Goal: Information Seeking & Learning: Learn about a topic

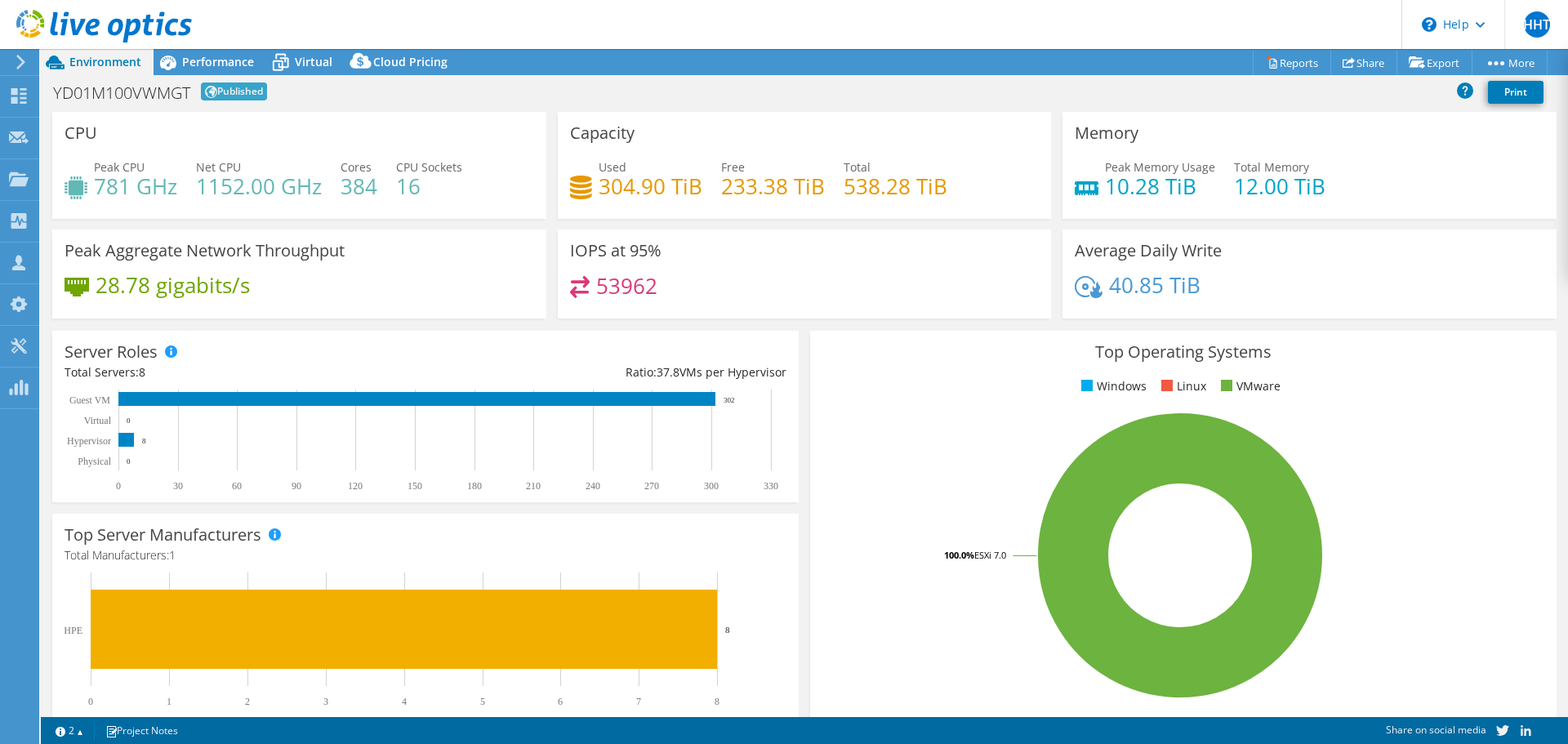
select select "USD"
click at [194, 58] on span "Performance" at bounding box center [218, 62] width 72 height 16
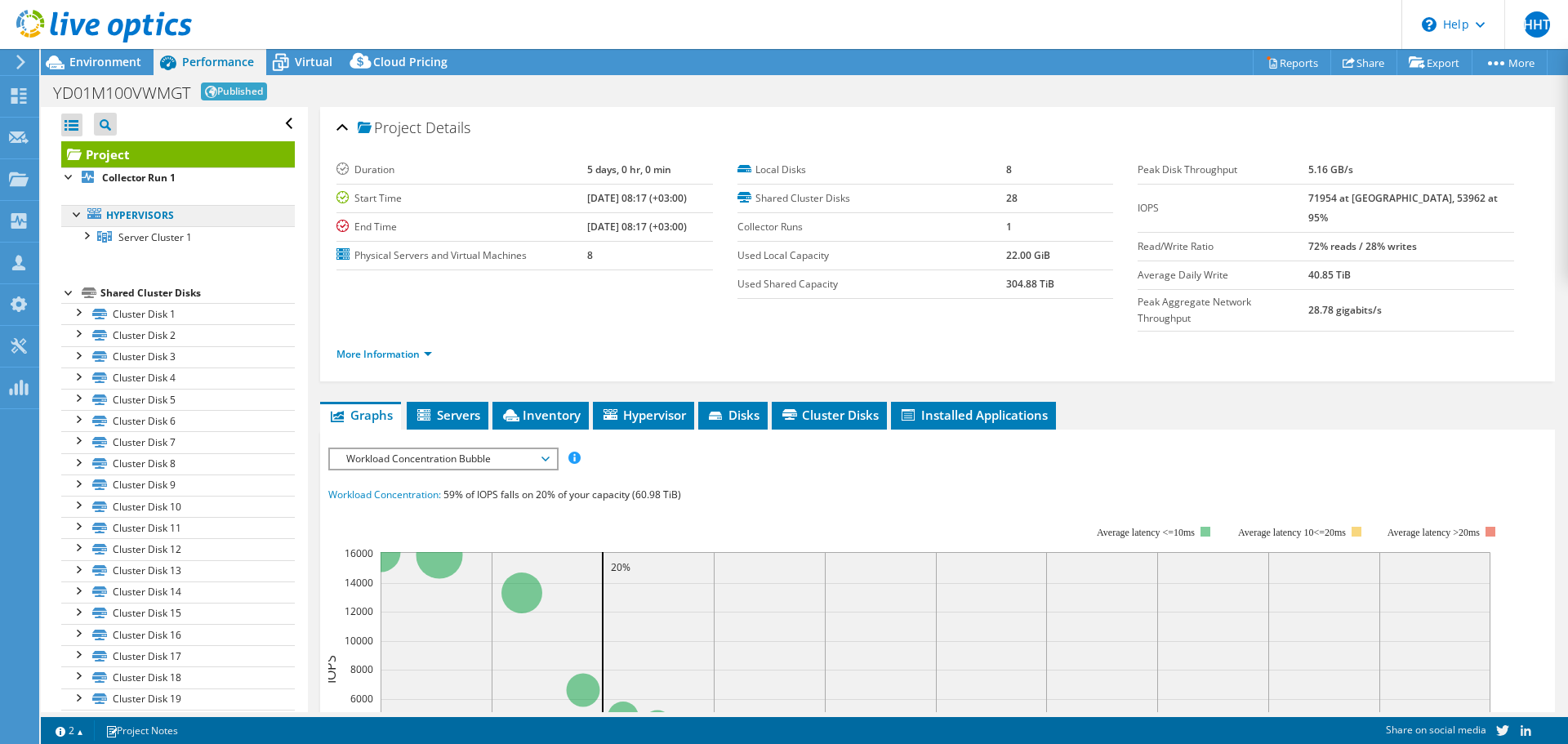
click at [152, 220] on link "Hypervisors" at bounding box center [178, 215] width 234 height 21
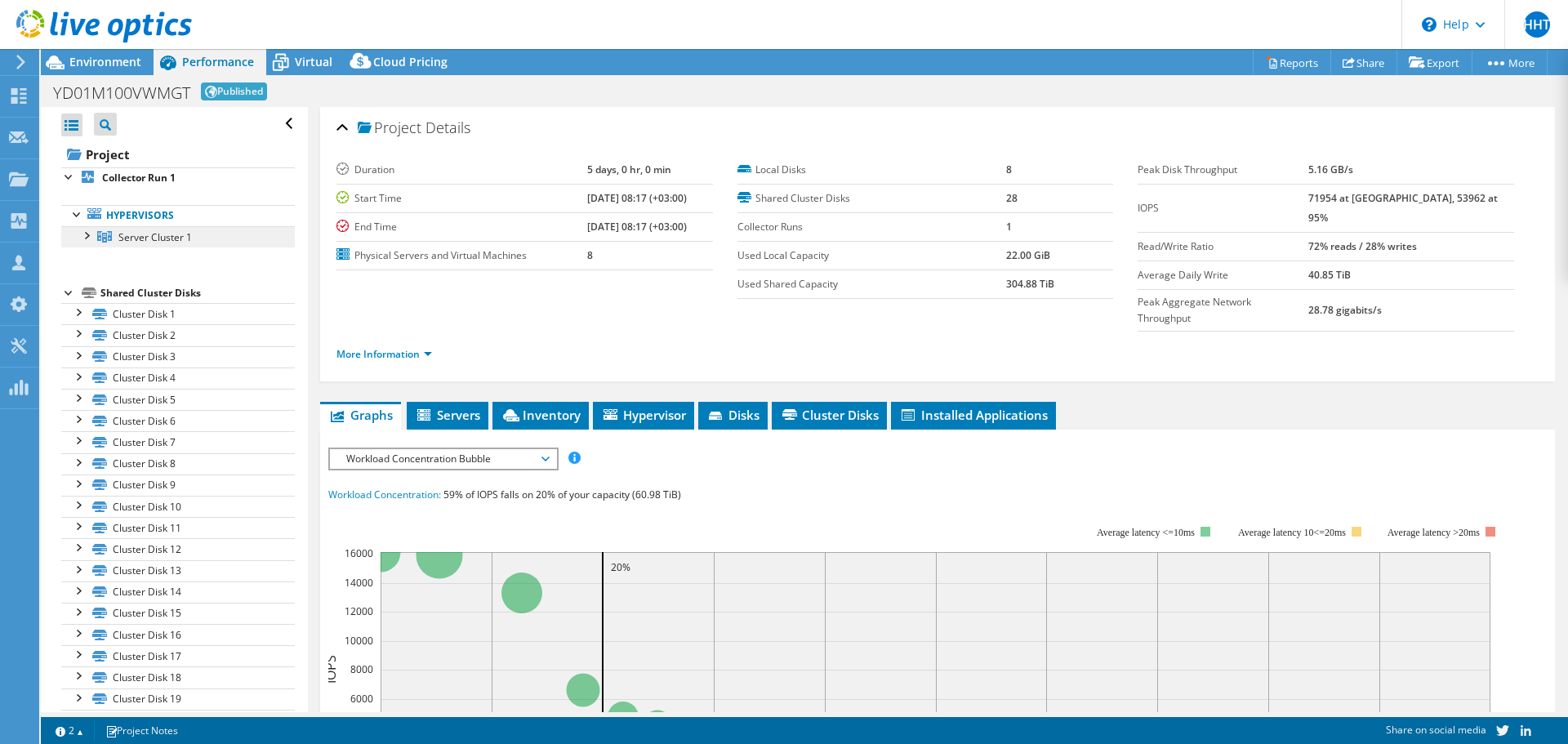
click at [143, 237] on span "Server Cluster 1" at bounding box center [155, 237] width 74 height 14
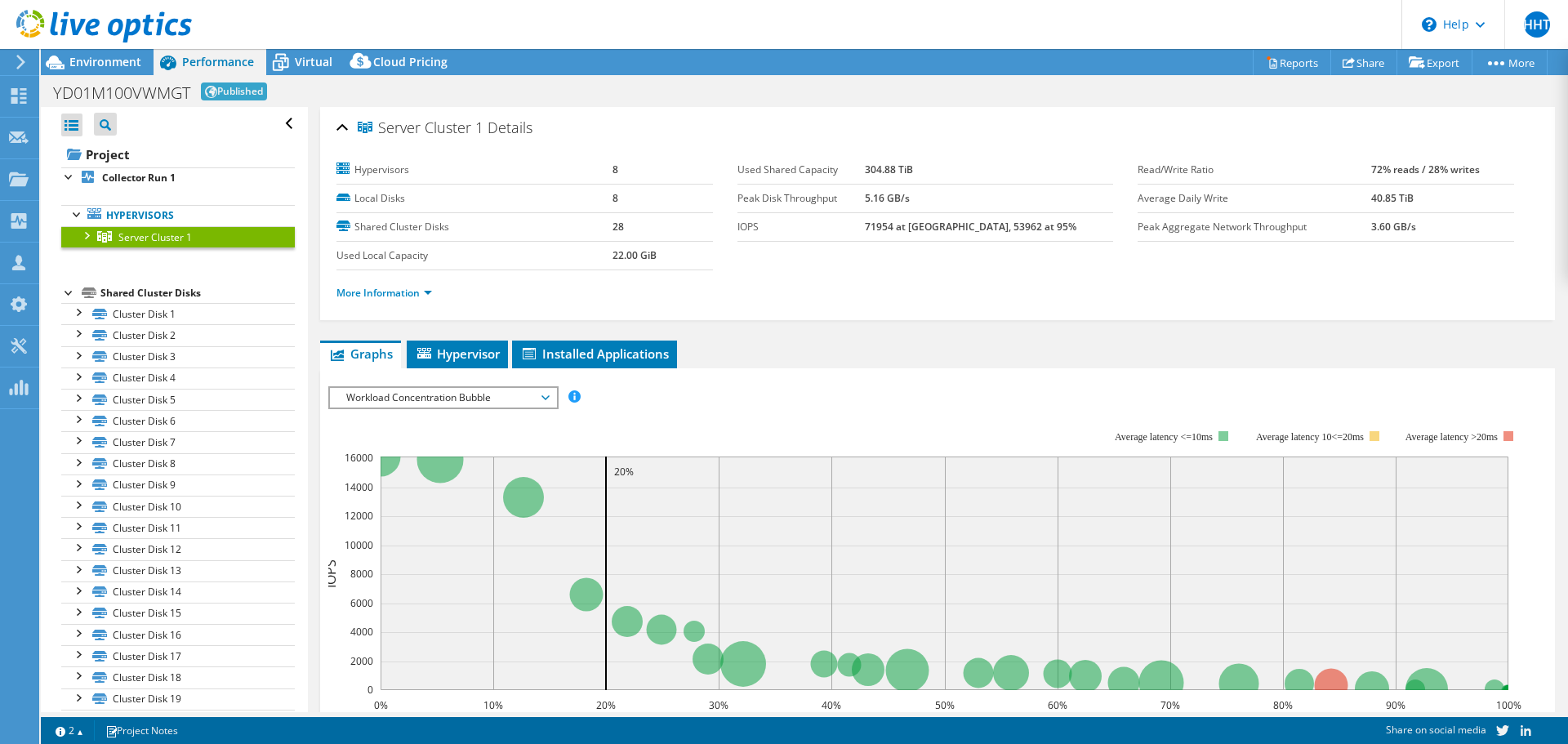
drag, startPoint x: 911, startPoint y: 198, endPoint x: 998, endPoint y: 205, distance: 87.3
click at [998, 205] on tr "Peak Disk Throughput 5.16 GB/s" at bounding box center [926, 198] width 376 height 28
click at [998, 205] on td "5.16 GB/s" at bounding box center [989, 198] width 248 height 28
drag, startPoint x: 990, startPoint y: 200, endPoint x: 866, endPoint y: 200, distance: 124.0
click at [866, 200] on tr "Peak Disk Throughput 5.16 GB/s" at bounding box center [926, 198] width 376 height 28
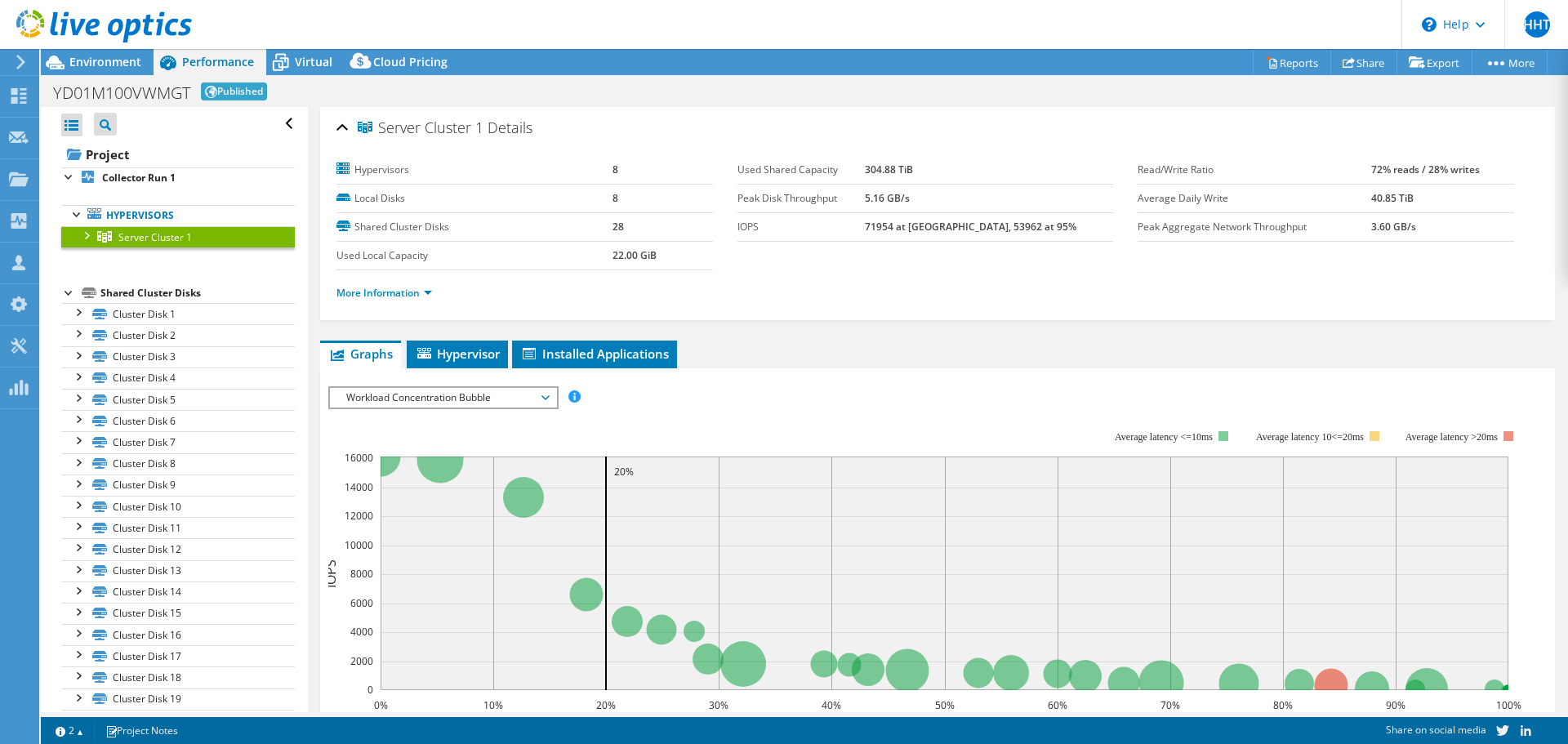
click at [865, 200] on label "Peak Disk Throughput" at bounding box center [802, 198] width 128 height 16
drag, startPoint x: 877, startPoint y: 197, endPoint x: 985, endPoint y: 188, distance: 108.4
click at [985, 188] on tr "Peak Disk Throughput 5.16 GB/s" at bounding box center [926, 198] width 376 height 28
click at [985, 188] on td "5.16 GB/s" at bounding box center [989, 198] width 248 height 28
drag, startPoint x: 927, startPoint y: 197, endPoint x: 886, endPoint y: 195, distance: 41.0
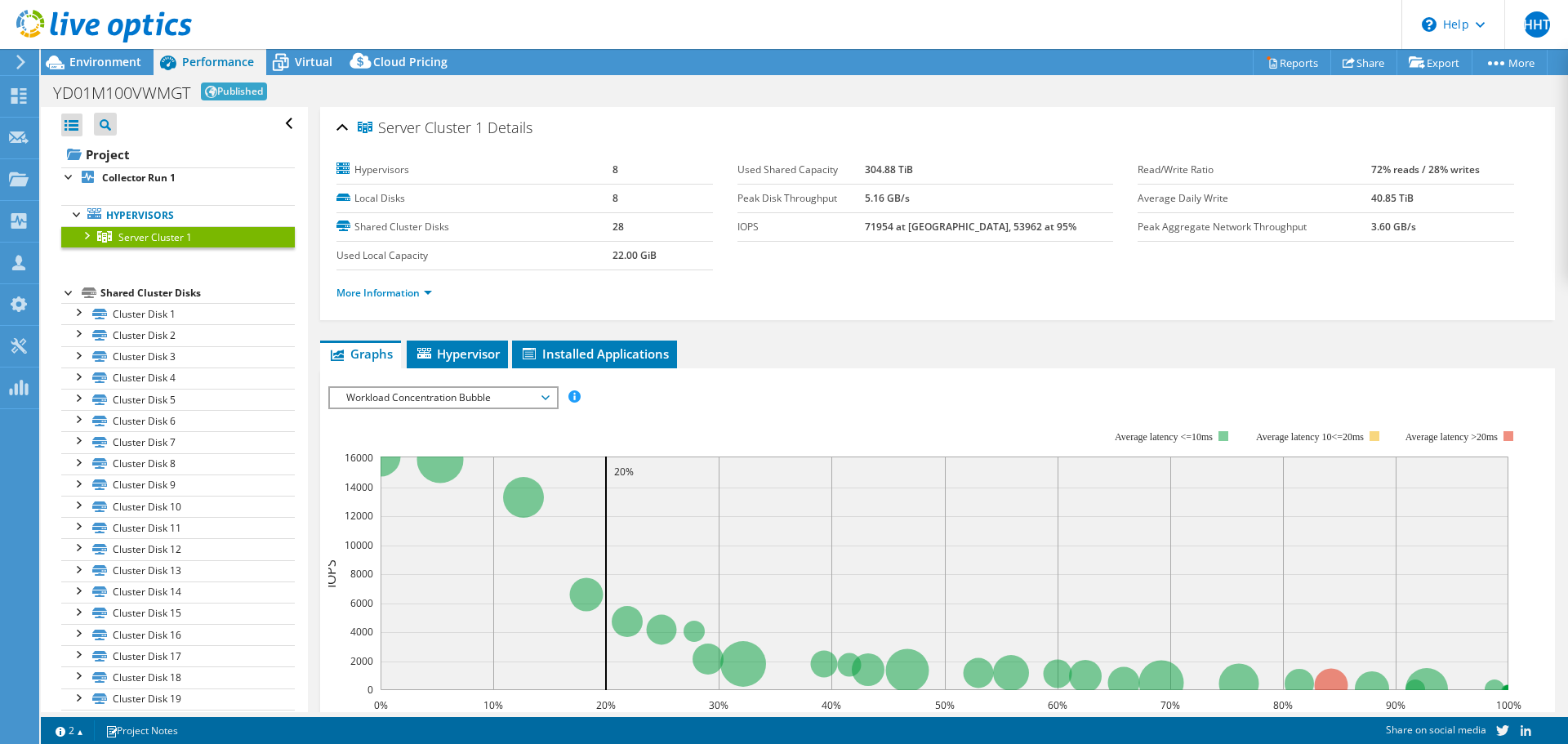
click at [886, 195] on tr "Peak Disk Throughput 5.16 GB/s" at bounding box center [926, 198] width 376 height 28
click at [865, 195] on label "Peak Disk Throughput" at bounding box center [802, 198] width 128 height 16
drag, startPoint x: 886, startPoint y: 195, endPoint x: 962, endPoint y: 202, distance: 76.3
click at [962, 202] on tr "Peak Disk Throughput 5.16 GB/s" at bounding box center [926, 198] width 376 height 28
click at [962, 202] on td "5.16 GB/s" at bounding box center [989, 198] width 248 height 28
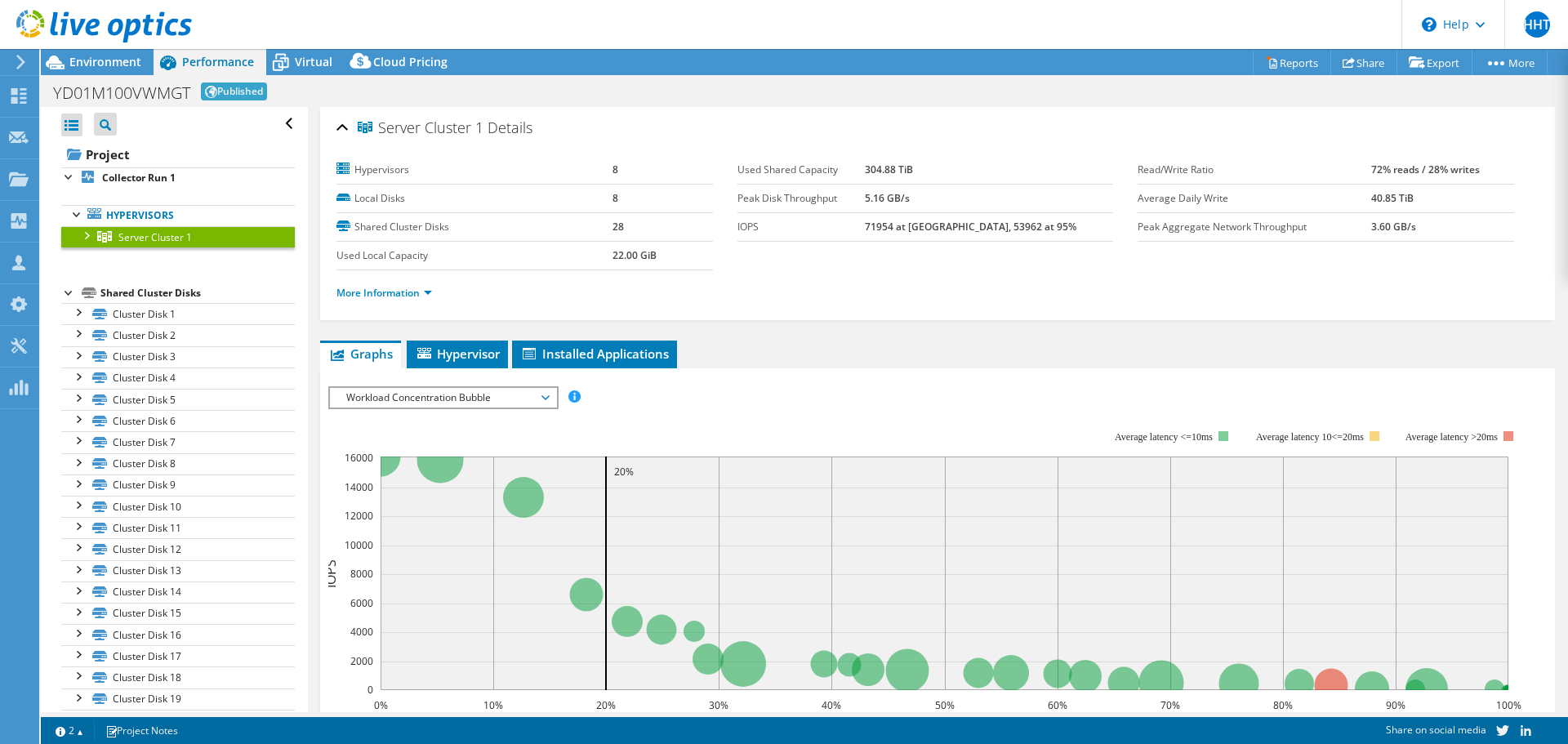
drag, startPoint x: 962, startPoint y: 202, endPoint x: 897, endPoint y: 199, distance: 65.1
click at [897, 199] on tr "Peak Disk Throughput 5.16 GB/s" at bounding box center [926, 198] width 376 height 28
click at [865, 199] on label "Peak Disk Throughput" at bounding box center [802, 198] width 128 height 16
drag, startPoint x: 897, startPoint y: 199, endPoint x: 939, endPoint y: 197, distance: 42.0
click at [939, 197] on tr "Peak Disk Throughput 5.16 GB/s" at bounding box center [926, 198] width 376 height 28
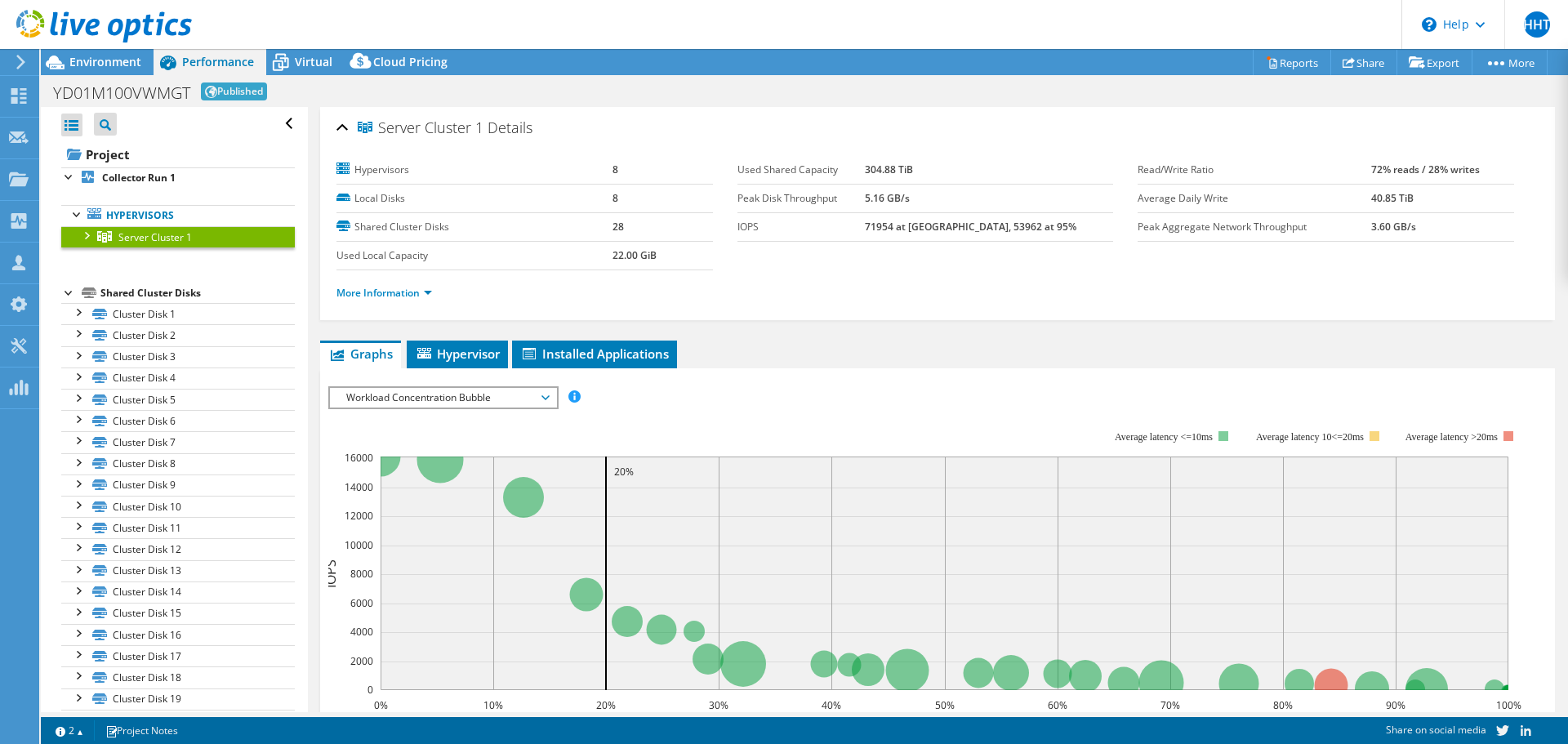
click at [910, 197] on b "5.16 GB/s" at bounding box center [887, 198] width 45 height 14
drag, startPoint x: 911, startPoint y: 224, endPoint x: 1037, endPoint y: 233, distance: 126.3
click at [1037, 233] on tr "IOPS 71954 at [GEOGRAPHIC_DATA], 53962 at 95%" at bounding box center [926, 227] width 376 height 28
click at [1037, 233] on td "71954 at [GEOGRAPHIC_DATA], 53962 at 95%" at bounding box center [989, 227] width 248 height 28
drag, startPoint x: 896, startPoint y: 229, endPoint x: 939, endPoint y: 238, distance: 43.9
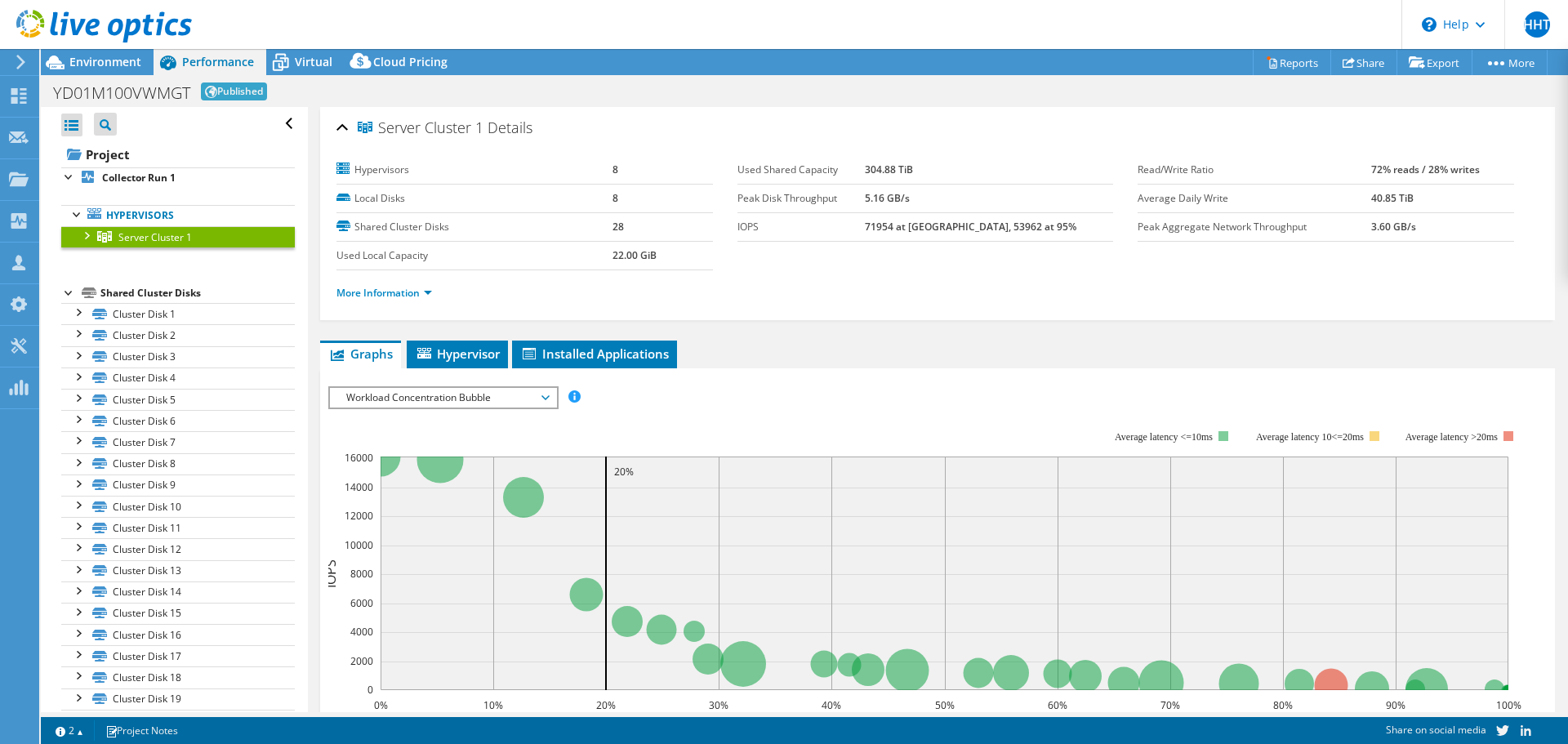
click at [939, 238] on tr "IOPS 71954 at [GEOGRAPHIC_DATA], 53962 at 95%" at bounding box center [926, 227] width 376 height 28
click at [931, 254] on section "Hypervisors 8 Local Disks 8 Shared Cluster Disks 28 Used Local Capacity 22.00 G…" at bounding box center [737, 213] width 802 height 114
drag, startPoint x: 895, startPoint y: 226, endPoint x: 1048, endPoint y: 236, distance: 153.3
click at [1048, 236] on tr "IOPS 71954 at [GEOGRAPHIC_DATA], 53962 at 95%" at bounding box center [926, 227] width 376 height 28
click at [1045, 236] on td "71954 at [GEOGRAPHIC_DATA], 53962 at 95%" at bounding box center [989, 227] width 248 height 28
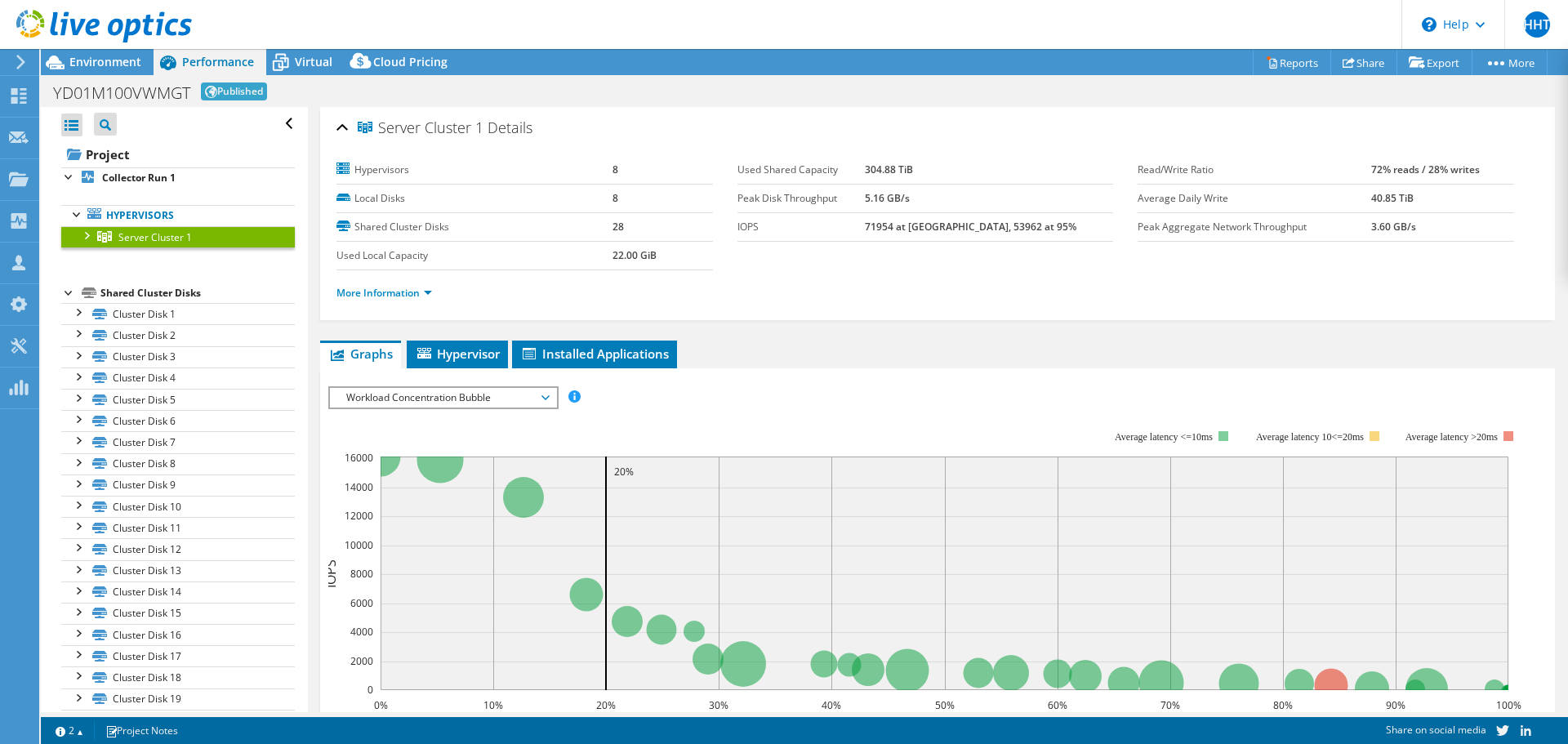
drag, startPoint x: 1045, startPoint y: 236, endPoint x: 850, endPoint y: 221, distance: 195.6
click at [850, 221] on tr "IOPS 71954 at [GEOGRAPHIC_DATA], 53962 at 95%" at bounding box center [926, 227] width 376 height 28
click at [847, 236] on td "IOPS" at bounding box center [802, 227] width 128 height 28
drag, startPoint x: 872, startPoint y: 225, endPoint x: 1045, endPoint y: 236, distance: 173.3
click at [1045, 236] on tr "IOPS 71954 at [GEOGRAPHIC_DATA], 53962 at 95%" at bounding box center [926, 227] width 376 height 28
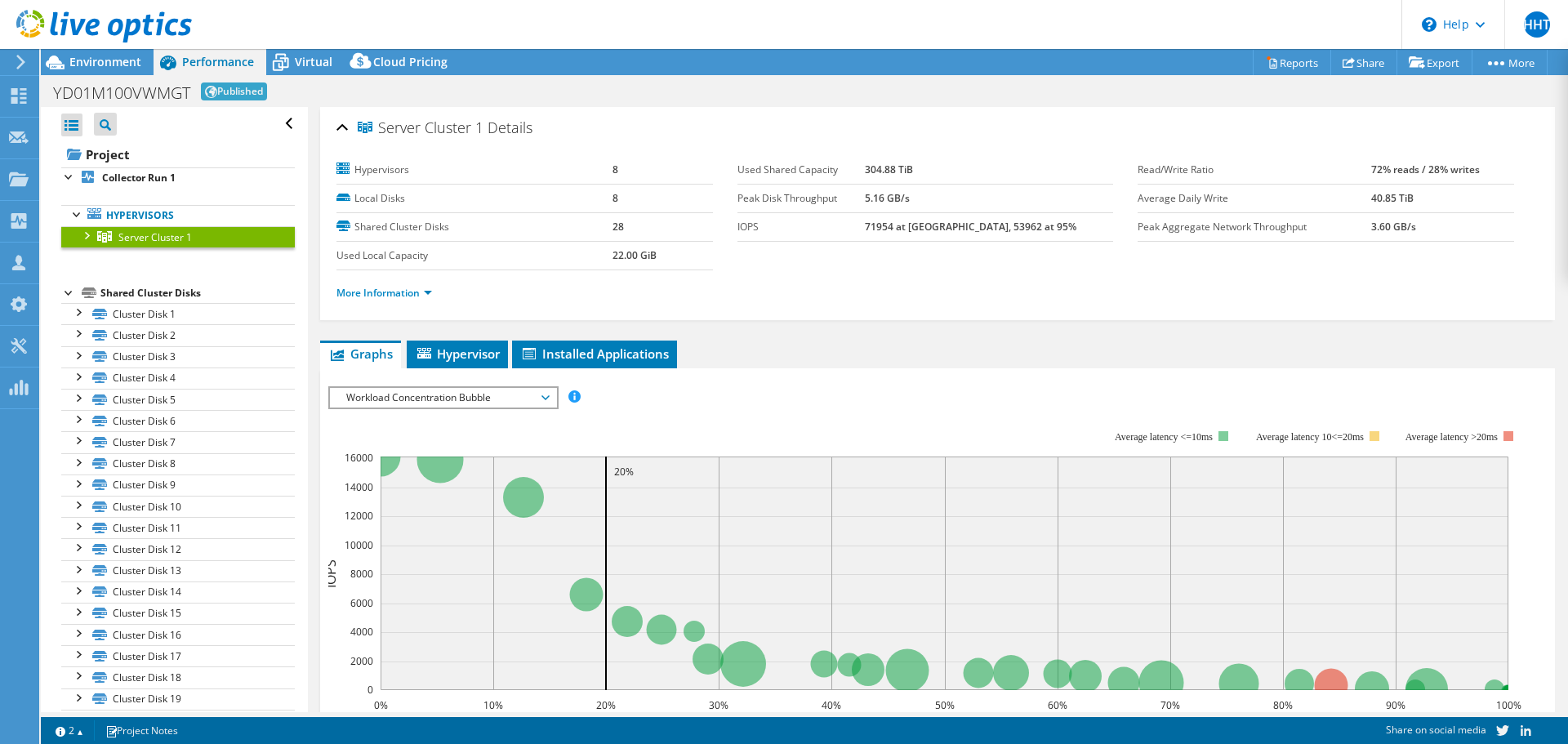
click at [1045, 236] on td "71954 at [GEOGRAPHIC_DATA], 53962 at 95%" at bounding box center [989, 227] width 248 height 28
drag, startPoint x: 966, startPoint y: 227, endPoint x: 893, endPoint y: 223, distance: 73.1
click at [893, 223] on tr "IOPS 71954 at [GEOGRAPHIC_DATA], 53962 at 95%" at bounding box center [926, 227] width 376 height 28
click at [901, 247] on section "Hypervisors 8 Local Disks 8 Shared Cluster Disks 28 Used Local Capacity 22.00 G…" at bounding box center [737, 213] width 802 height 114
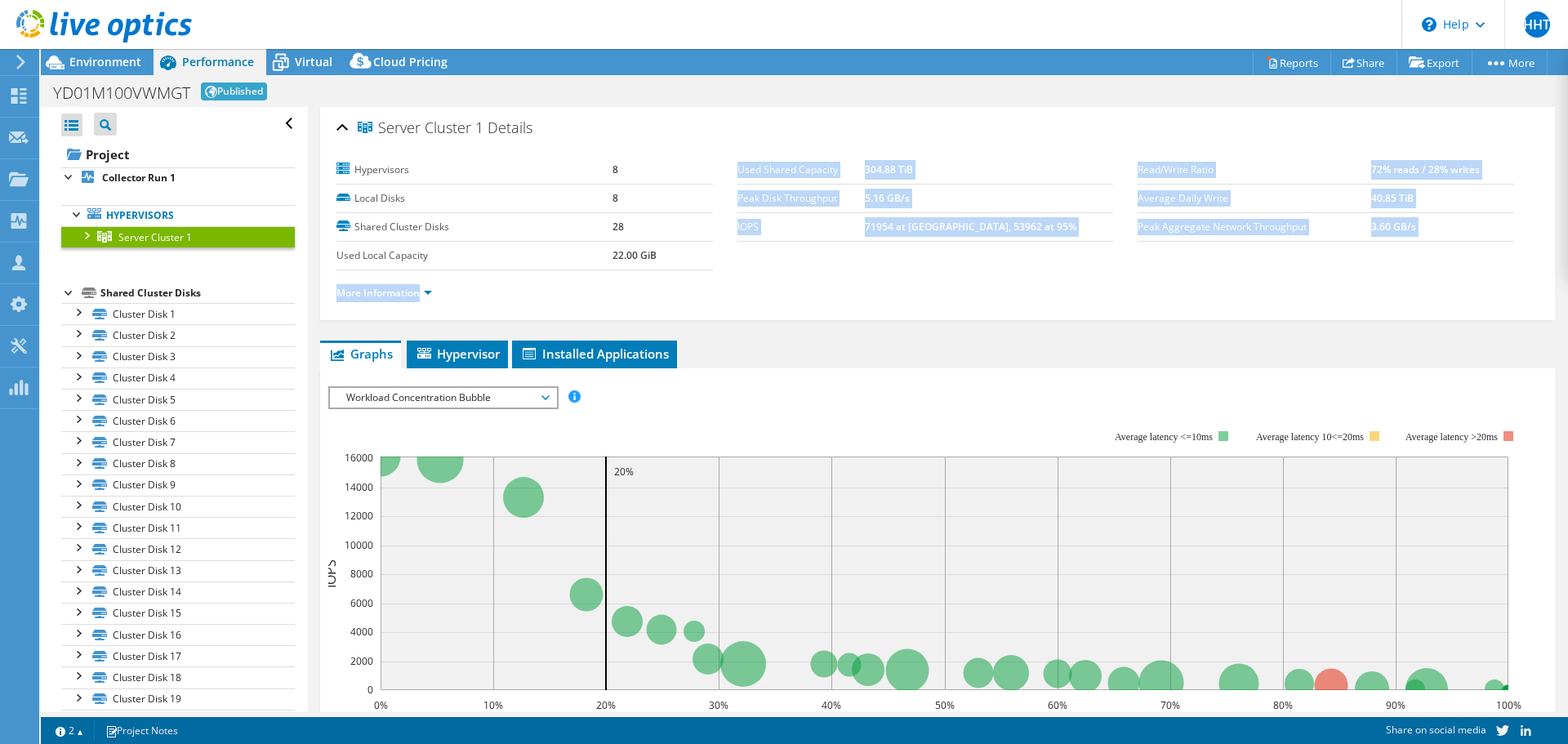
drag, startPoint x: 1128, startPoint y: 160, endPoint x: 1471, endPoint y: 256, distance: 356.2
click at [1471, 256] on section "Hypervisors 8 Local Disks 8 Shared Cluster Disks 28 Used Local Capacity 22.00 G…" at bounding box center [937, 236] width 1202 height 160
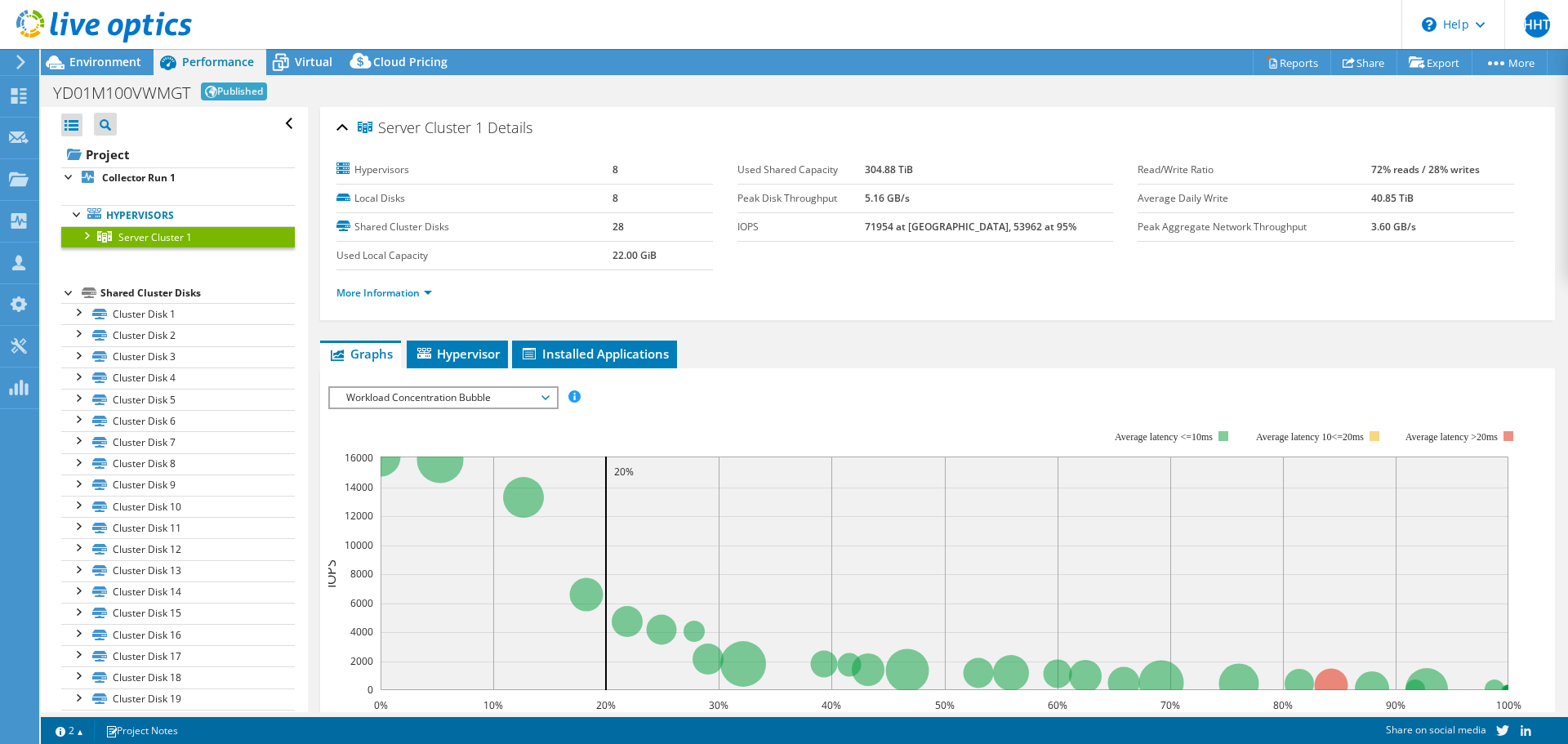
click at [1471, 256] on section "Hypervisors 8 Local Disks 8 Shared Cluster Disks 28 Used Local Capacity 22.00 G…" at bounding box center [937, 236] width 1202 height 160
click at [383, 299] on li "More Information" at bounding box center [389, 293] width 105 height 18
click at [400, 291] on link "More Information" at bounding box center [384, 293] width 96 height 14
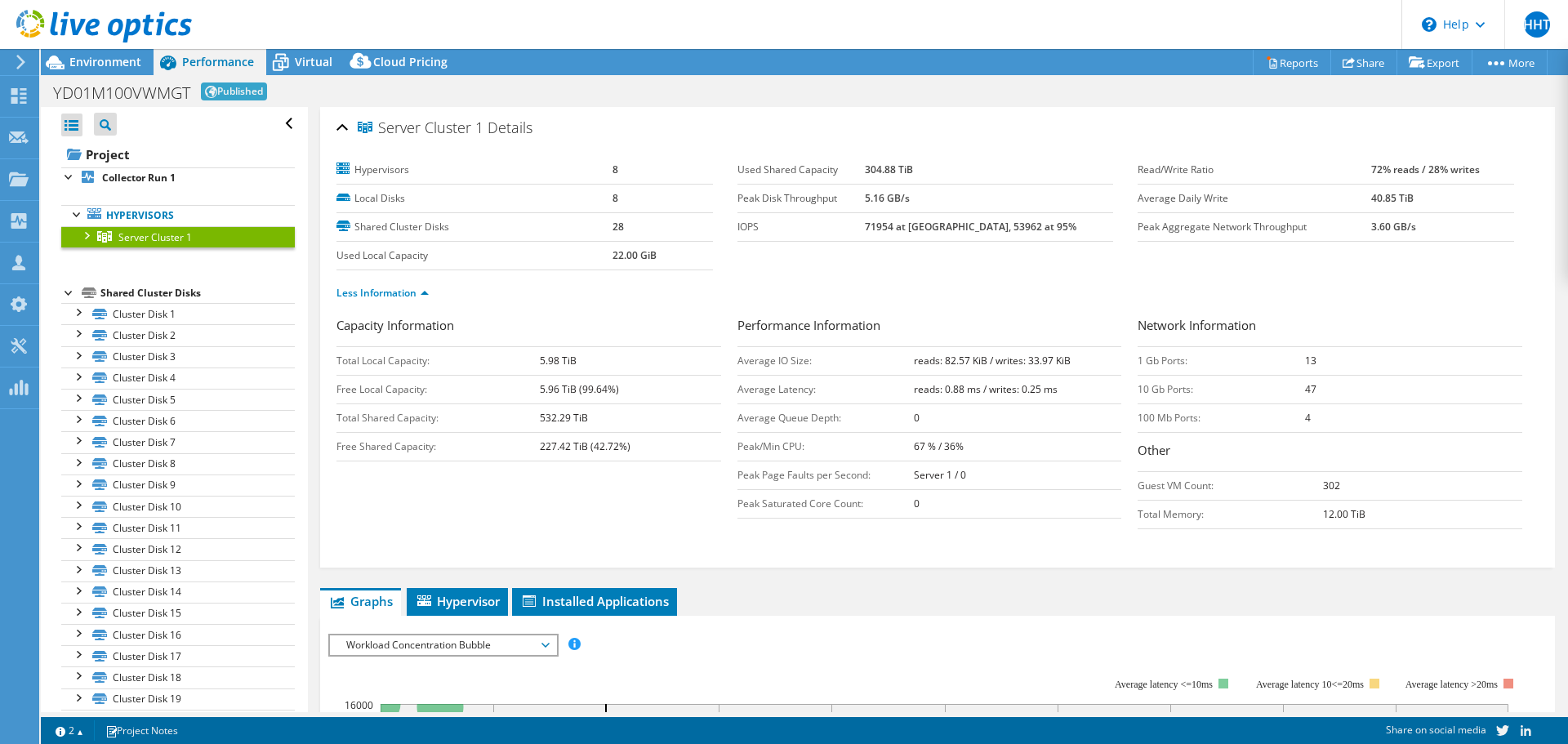
drag, startPoint x: 533, startPoint y: 367, endPoint x: 1337, endPoint y: 515, distance: 817.5
click at [1337, 515] on div "Capacity Information Total Local Capacity: 5.98 TiB Free Local Capacity: 5.96 T…" at bounding box center [937, 427] width 1202 height 221
click at [1400, 526] on td "12.00 TiB" at bounding box center [1423, 514] width 199 height 28
click at [81, 236] on div at bounding box center [86, 234] width 16 height 16
click at [61, 173] on div at bounding box center [69, 175] width 16 height 16
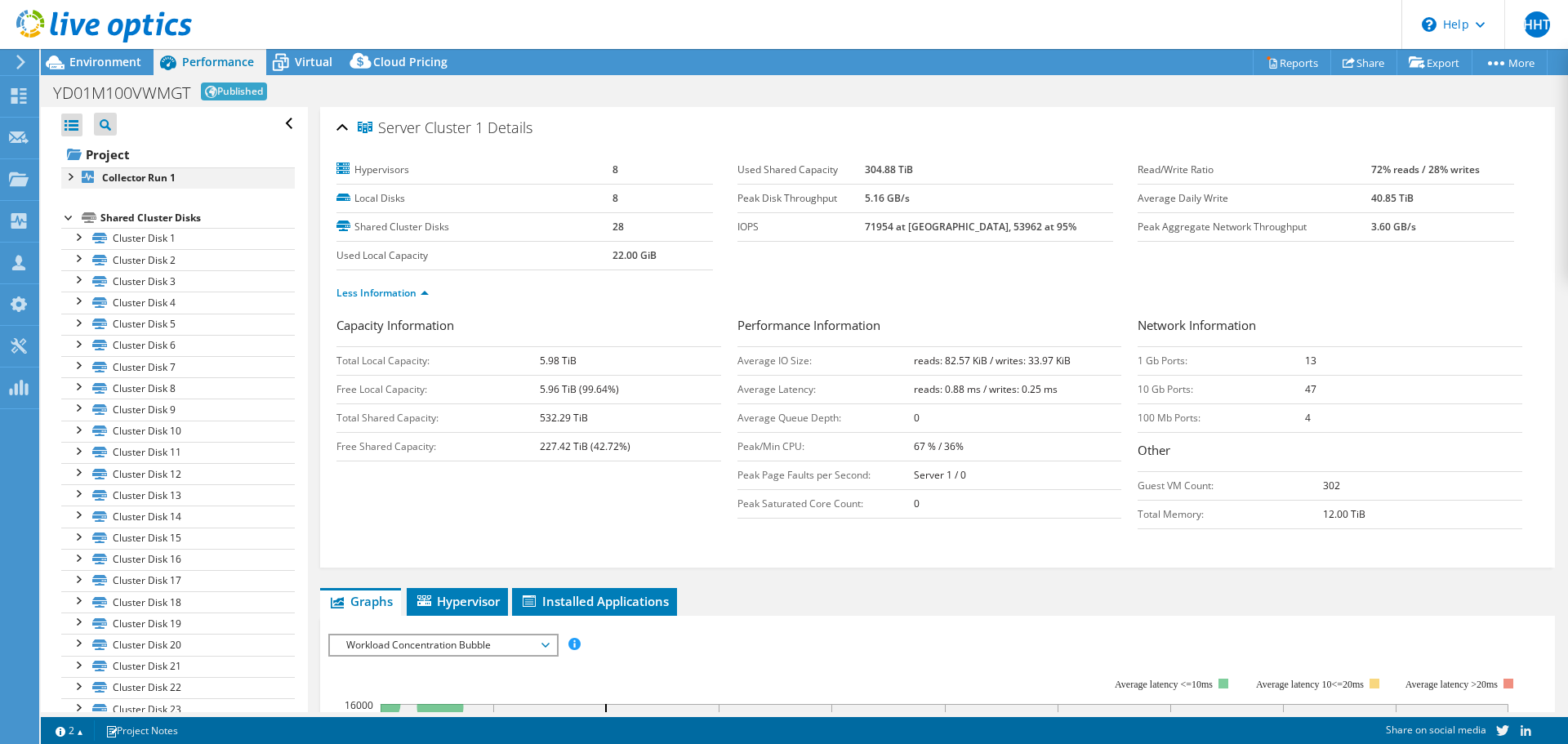
click at [68, 176] on div at bounding box center [69, 175] width 16 height 16
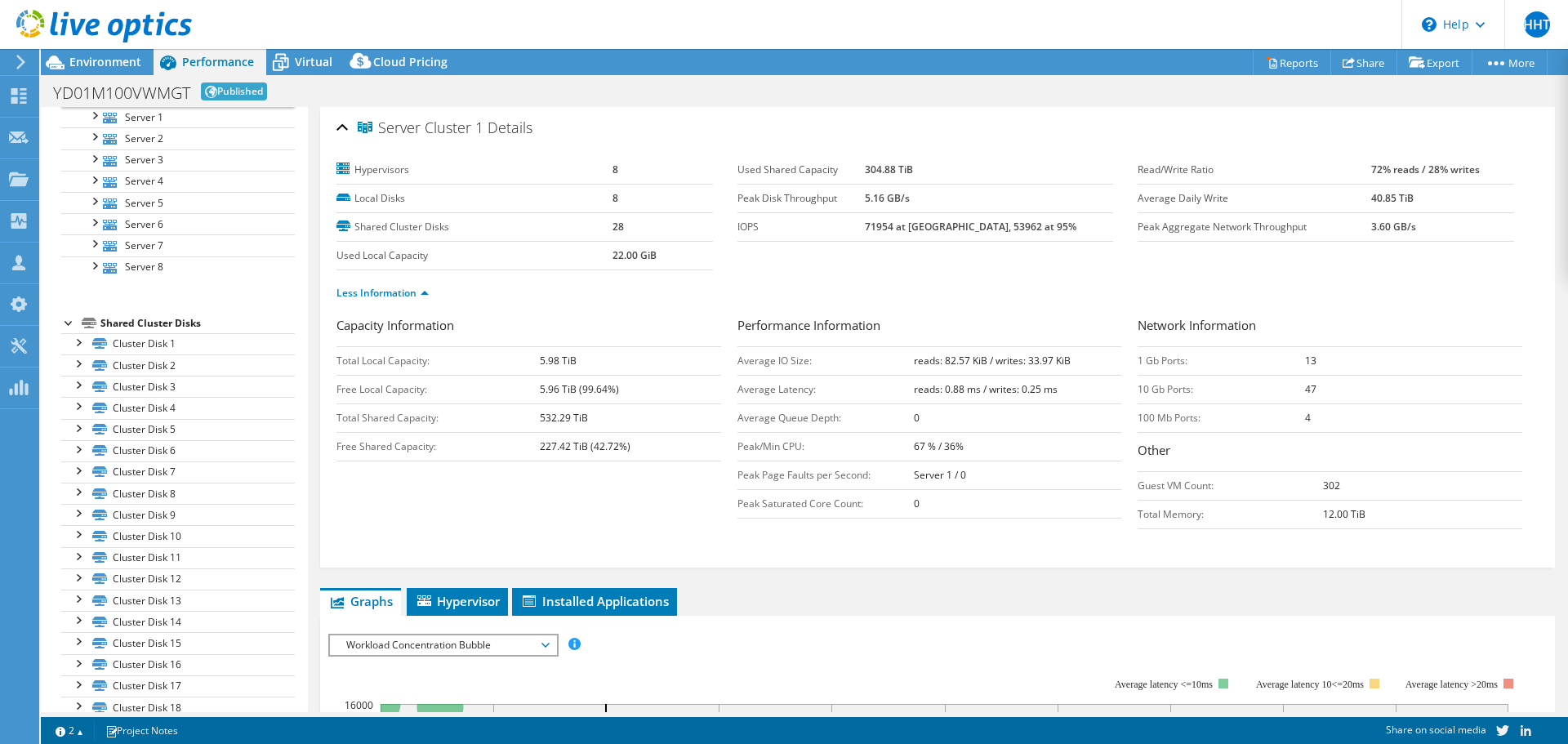
scroll to position [136, 0]
click at [152, 332] on div "Shared Cluster Disks" at bounding box center [197, 329] width 194 height 19
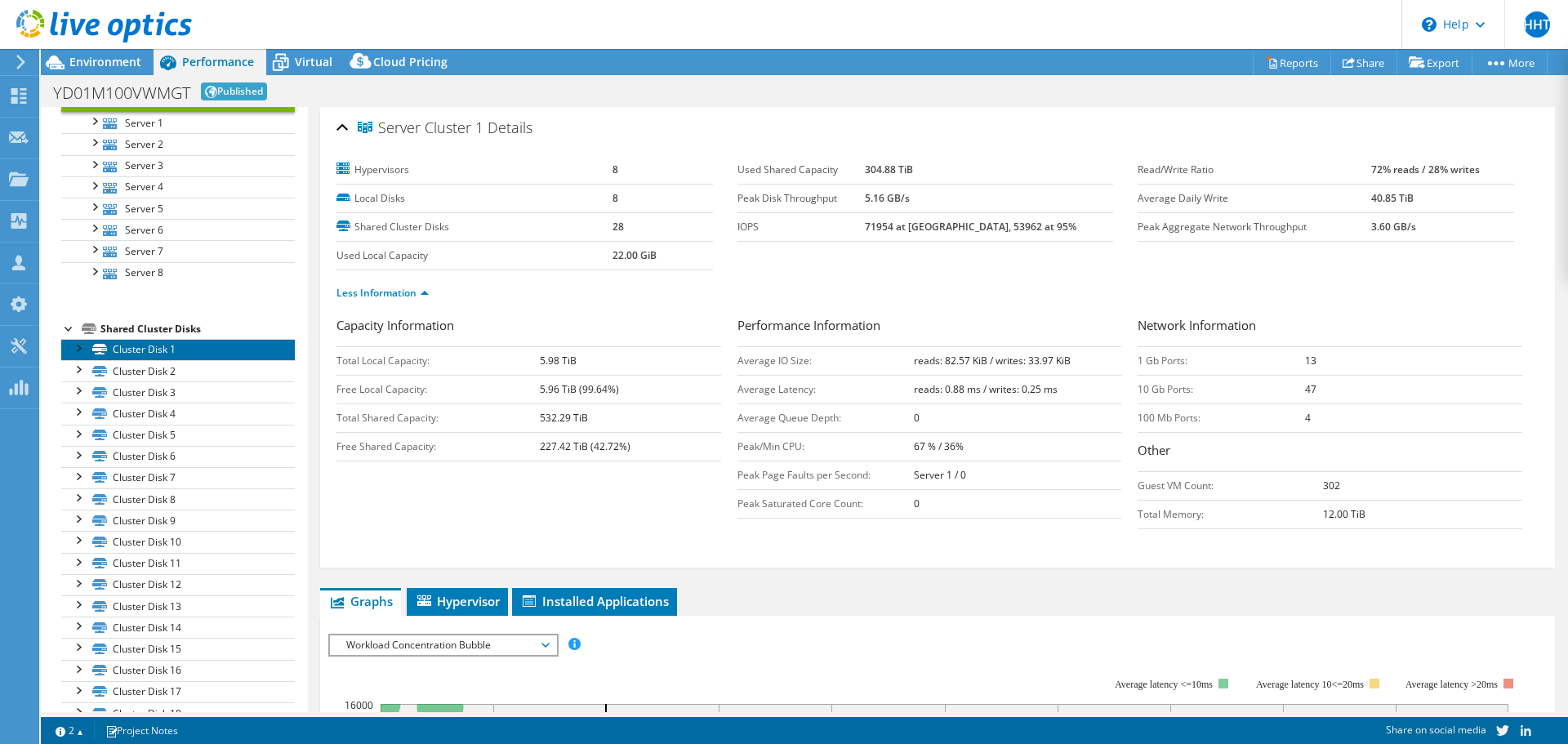
click at [108, 346] on link "Cluster Disk 1" at bounding box center [178, 350] width 234 height 21
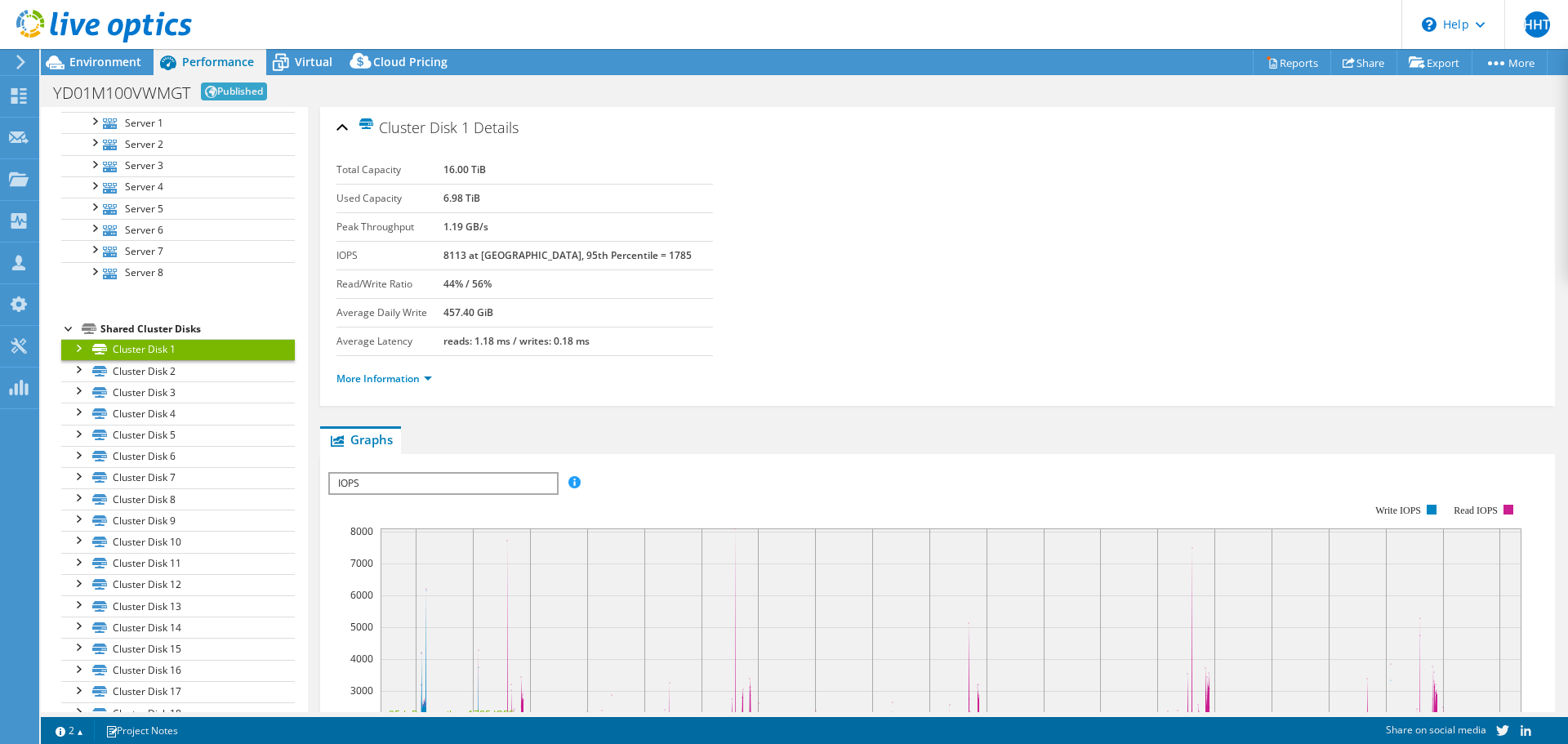
click at [80, 350] on div at bounding box center [77, 347] width 16 height 16
click at [158, 371] on link "Disk 2 | Server 1" at bounding box center [178, 371] width 234 height 21
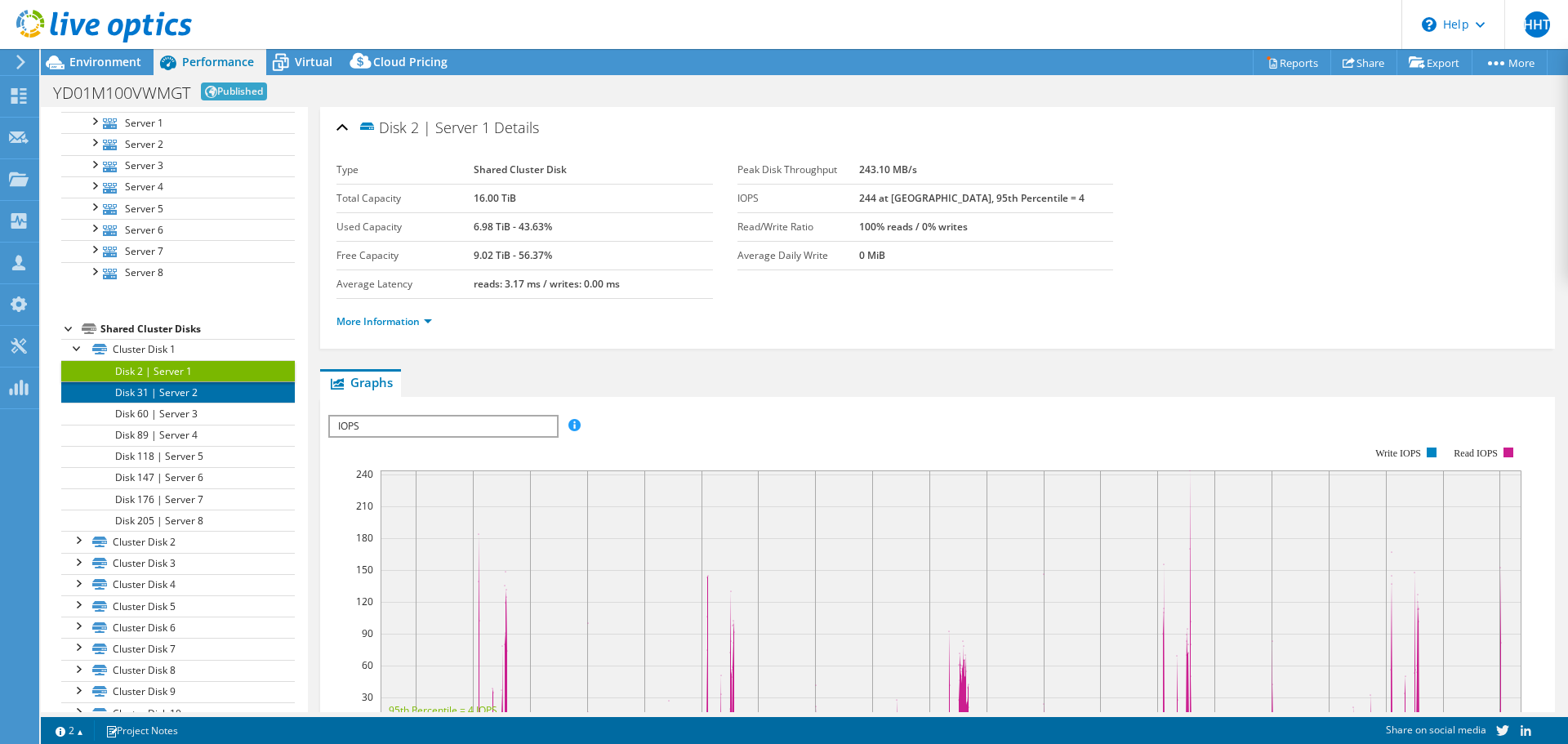
click at [190, 396] on link "Disk 31 | Server 2" at bounding box center [178, 392] width 234 height 21
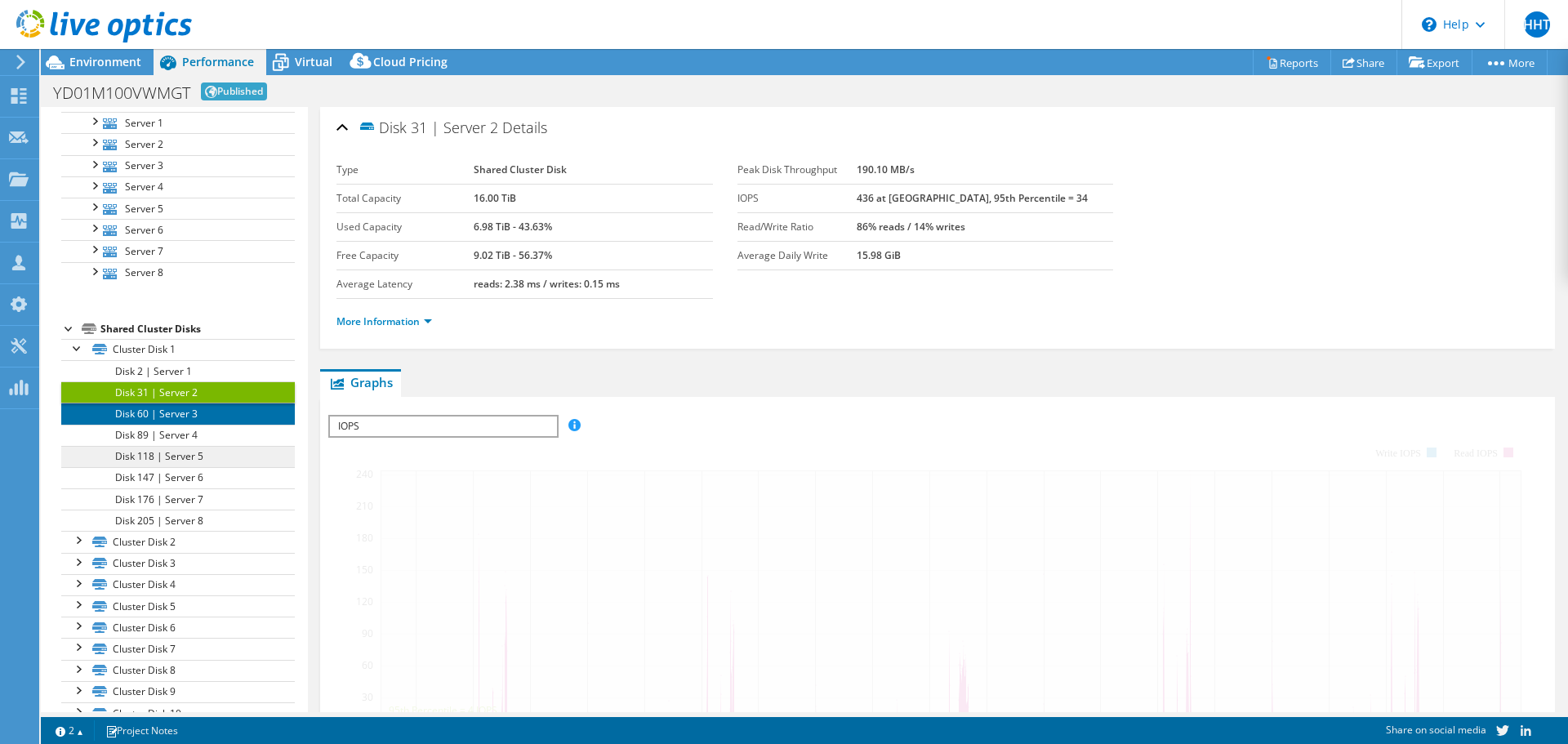
click at [192, 415] on link "Disk 60 | Server 3" at bounding box center [178, 414] width 234 height 21
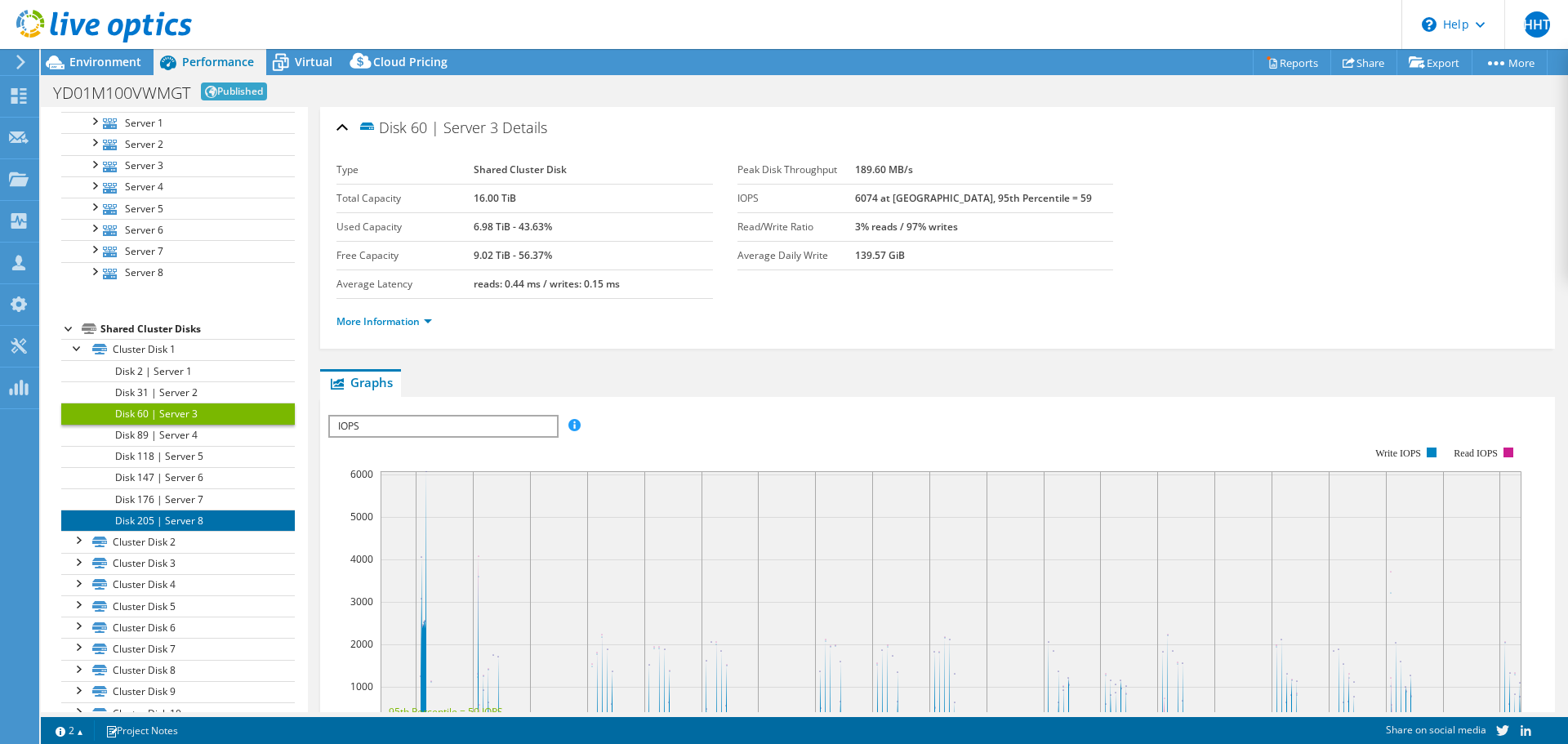
click at [188, 515] on link "Disk 205 | Server 8" at bounding box center [178, 520] width 234 height 21
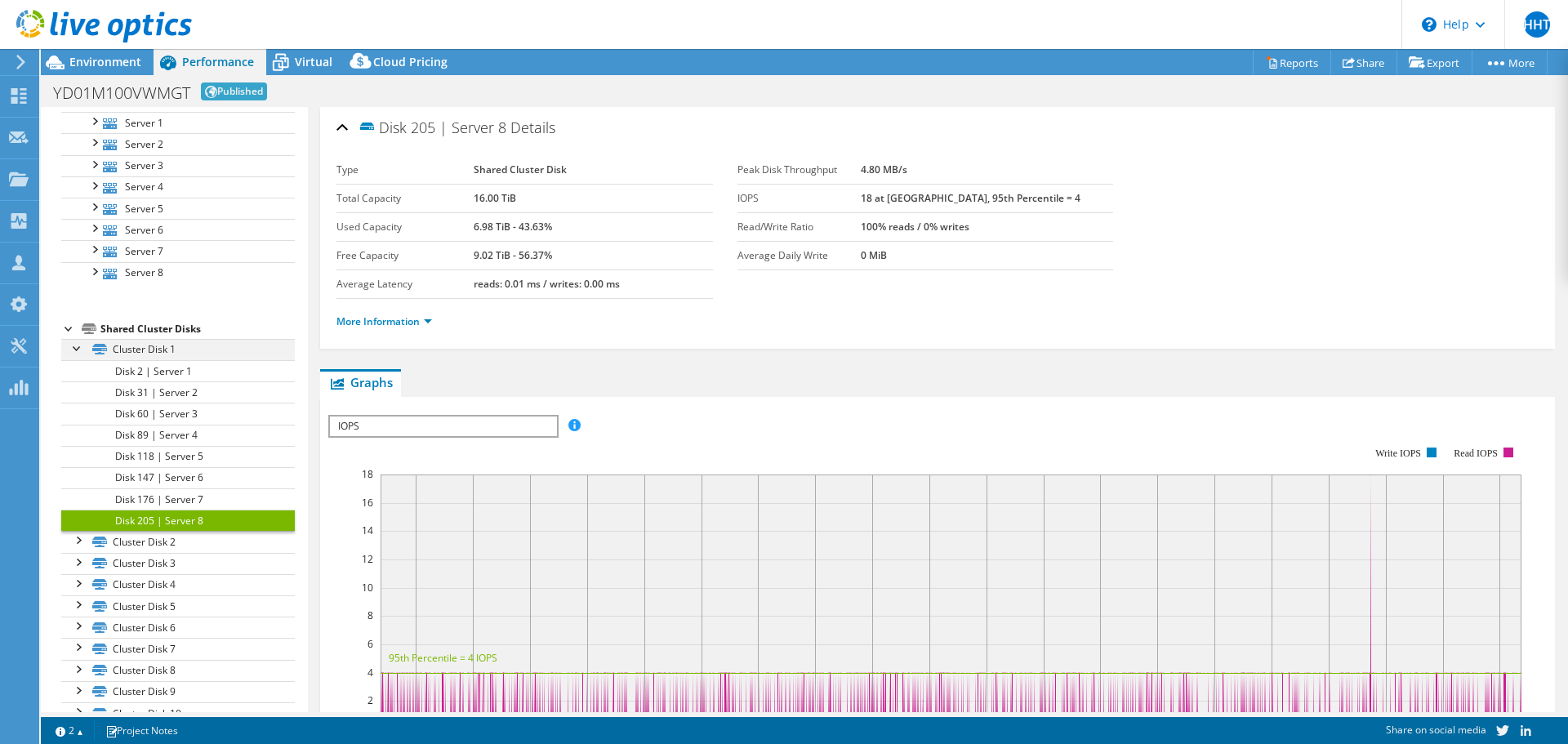
click at [80, 351] on div at bounding box center [77, 347] width 16 height 16
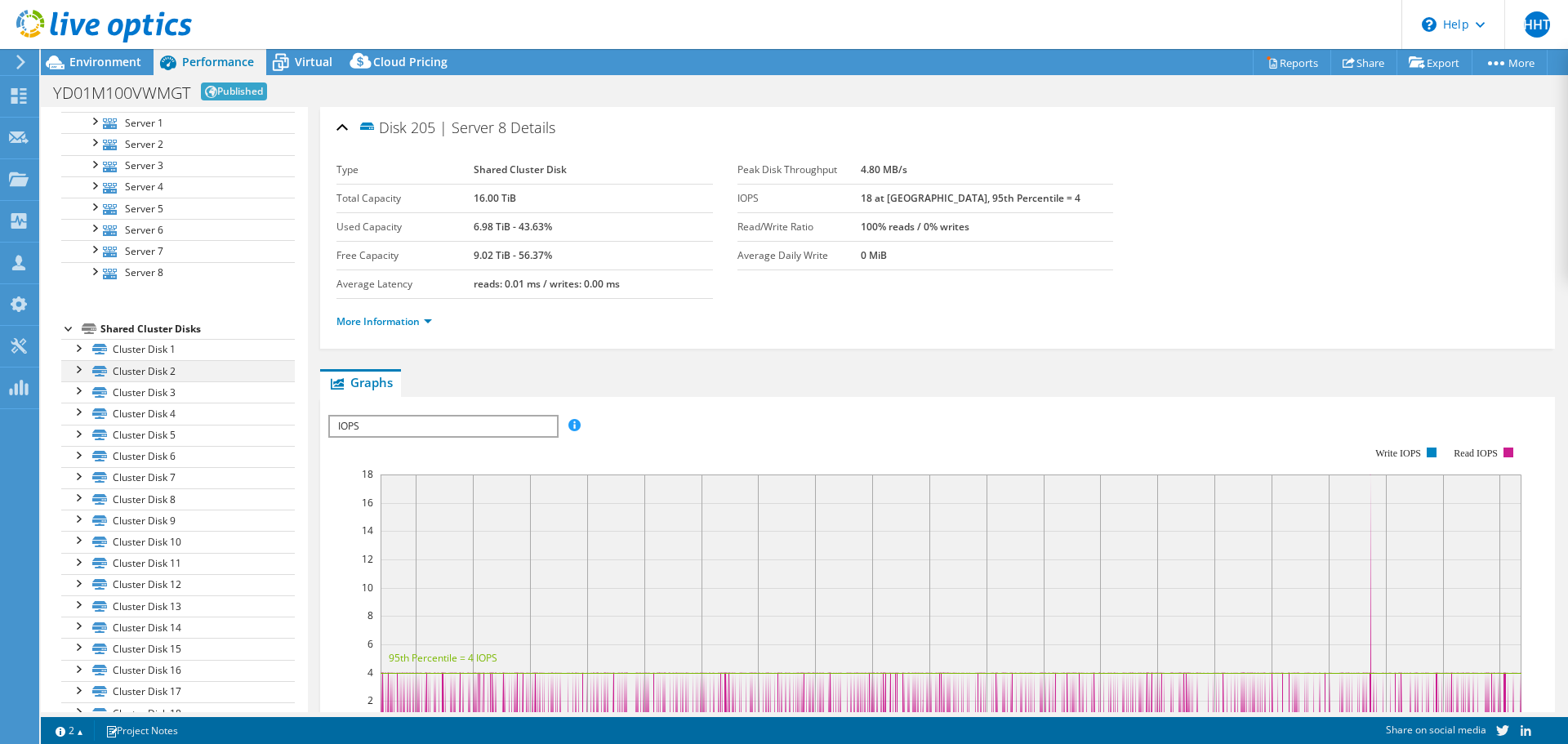
click at [83, 370] on div at bounding box center [77, 368] width 16 height 16
click at [82, 390] on div at bounding box center [77, 390] width 16 height 16
click at [152, 329] on div "Shared Cluster Disks" at bounding box center [197, 329] width 194 height 19
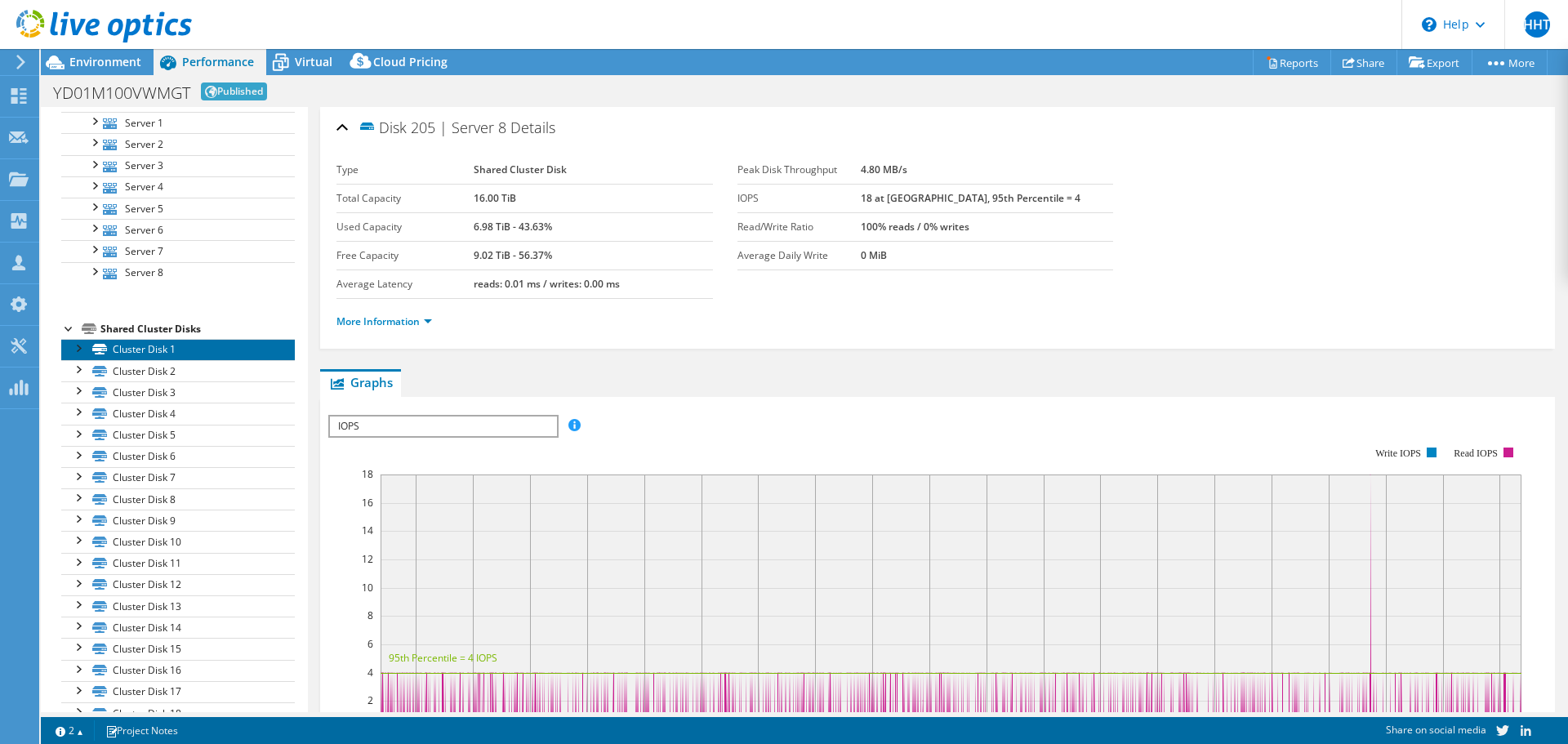
click at [159, 357] on link "Cluster Disk 1" at bounding box center [178, 350] width 234 height 21
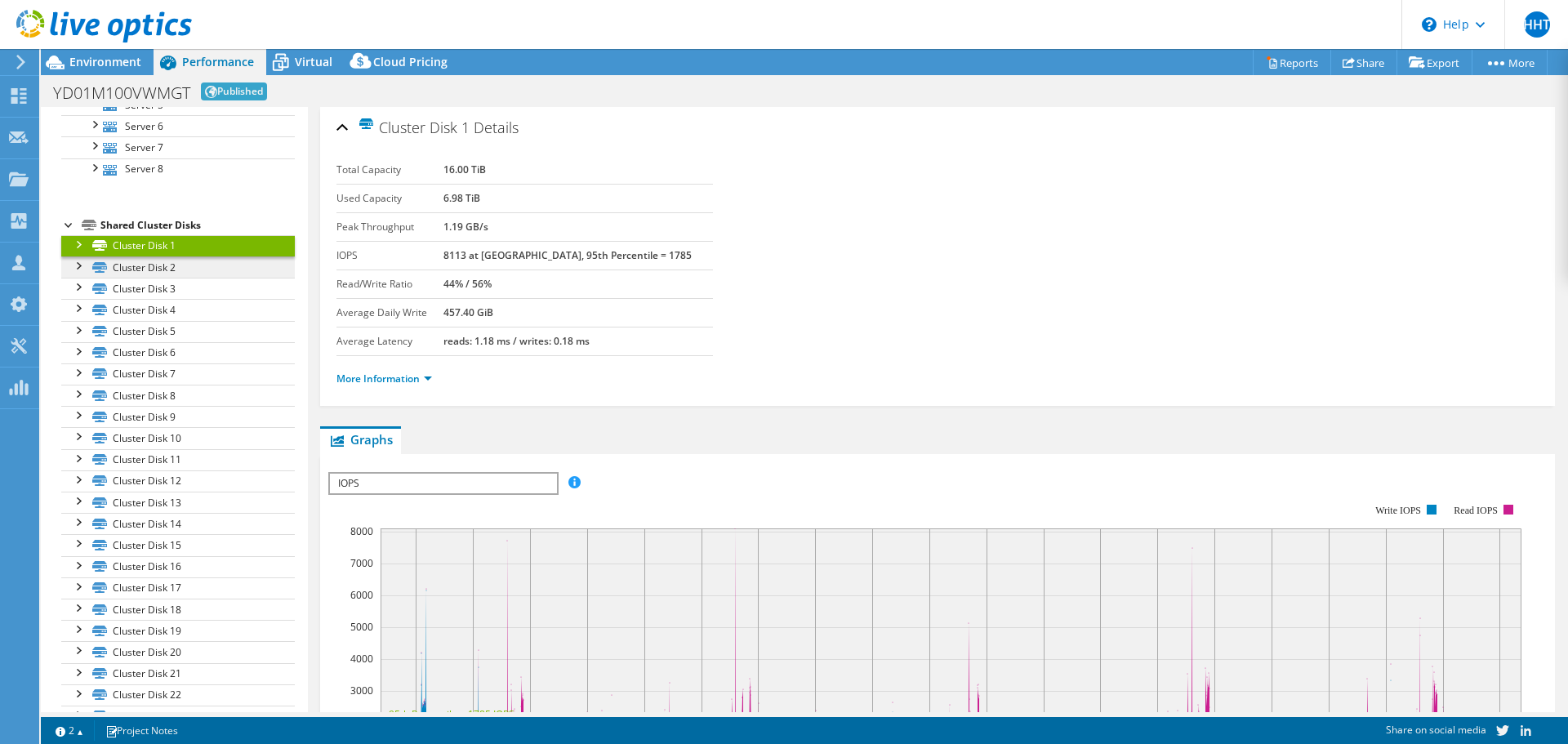
scroll to position [381, 0]
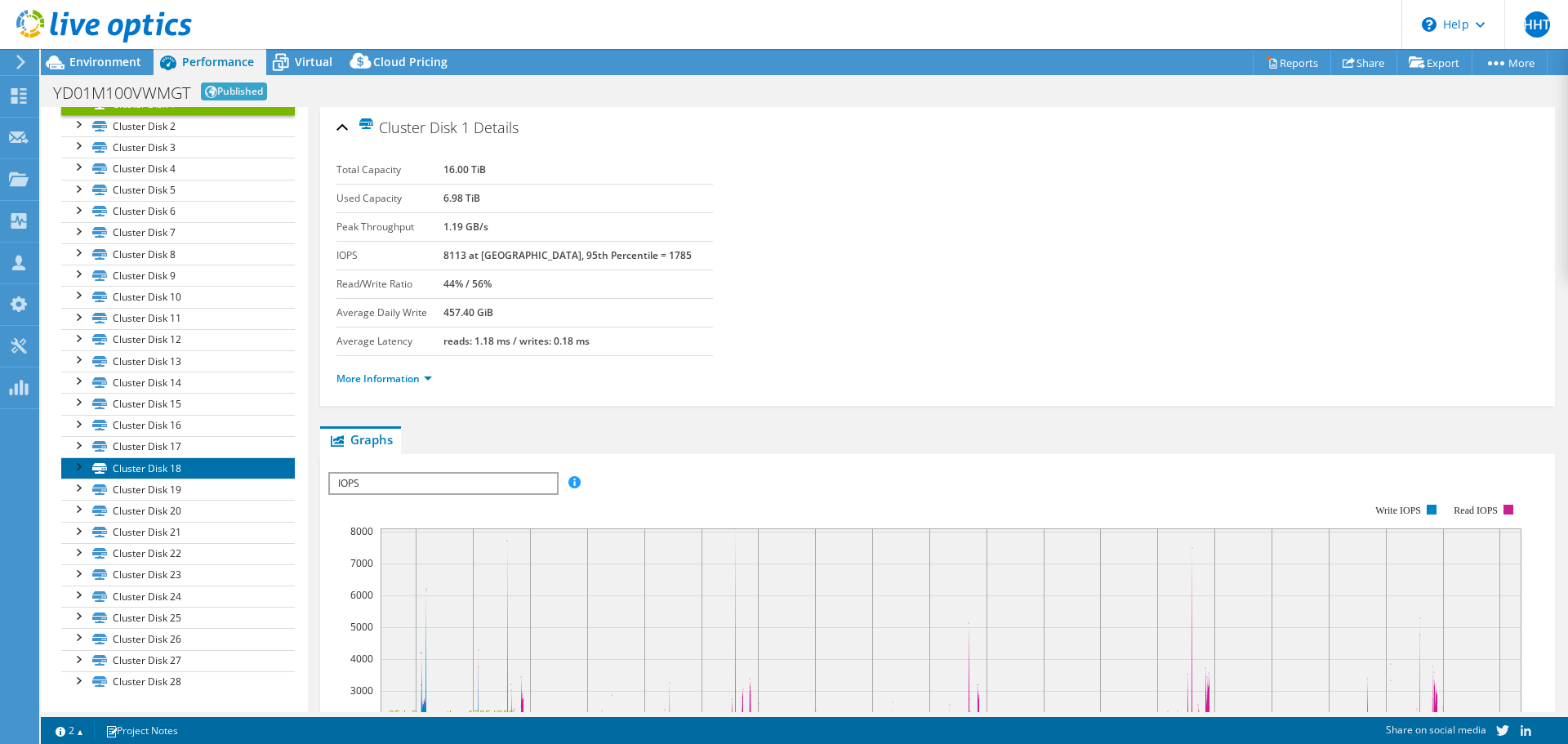
click at [157, 463] on link "Cluster Disk 18" at bounding box center [178, 468] width 234 height 21
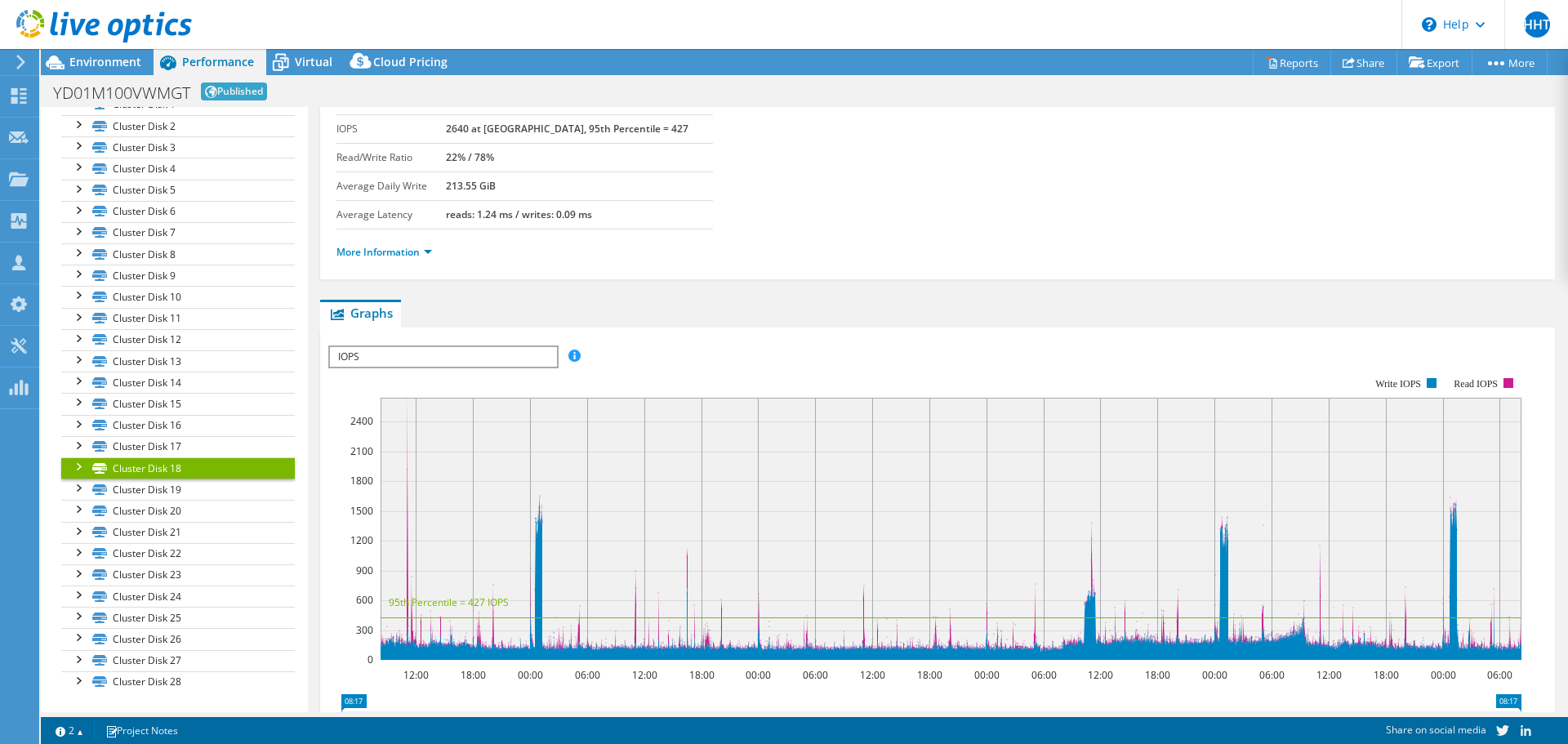
scroll to position [0, 0]
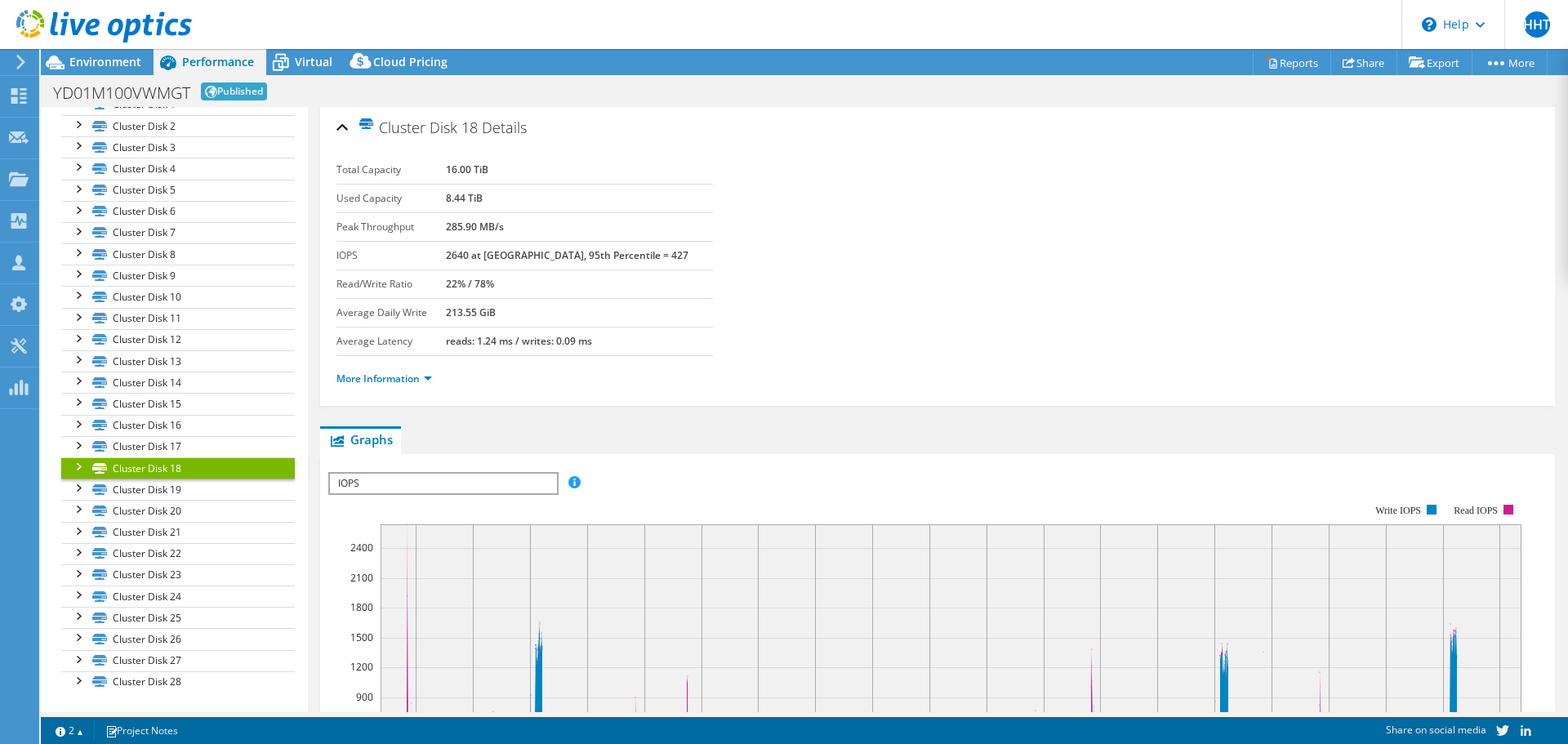
drag, startPoint x: 535, startPoint y: 199, endPoint x: 562, endPoint y: 198, distance: 27.0
click at [561, 198] on tr "Used Capacity 8.44 TiB" at bounding box center [524, 198] width 376 height 28
click at [562, 198] on td "8.44 TiB" at bounding box center [579, 198] width 268 height 28
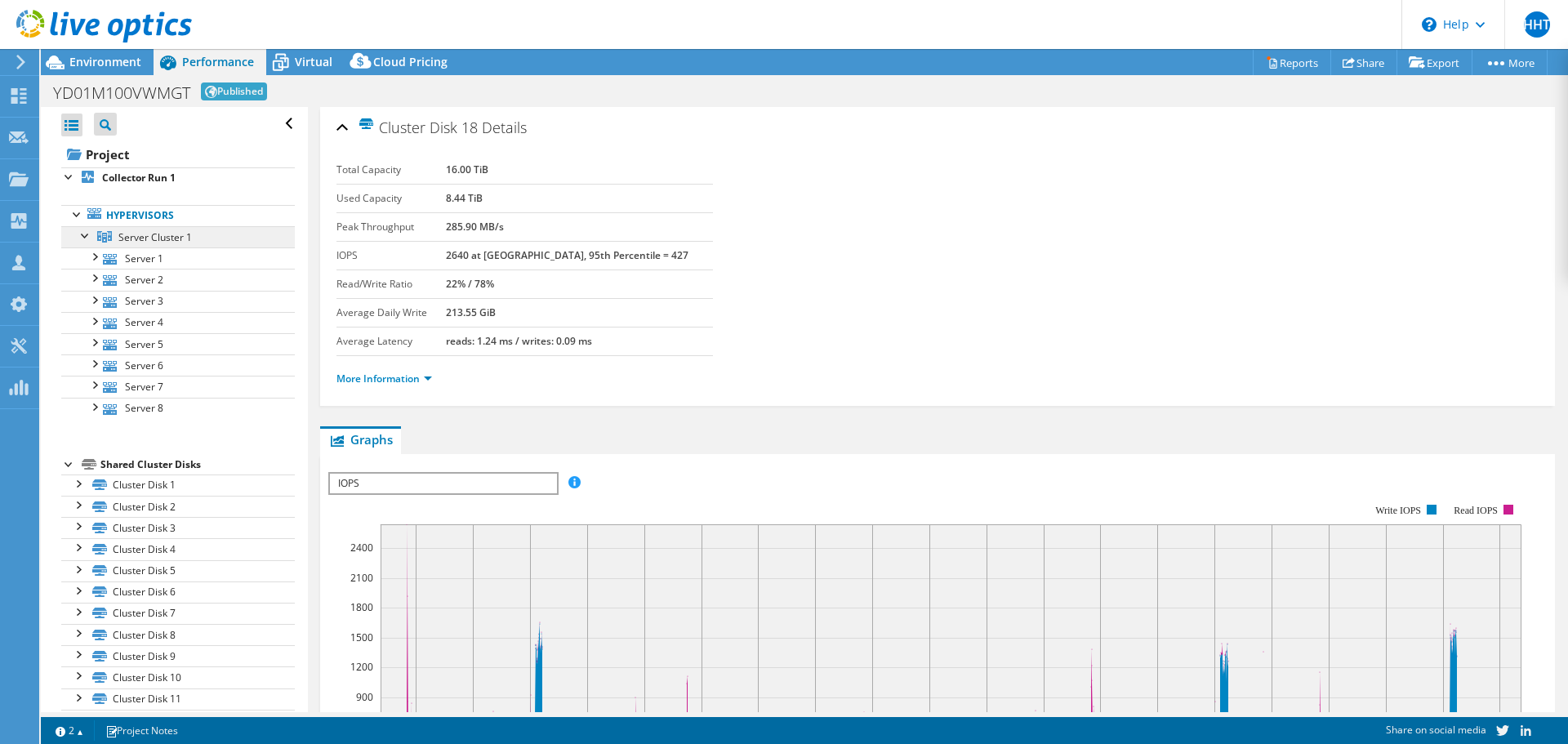
click at [150, 235] on span "Server Cluster 1" at bounding box center [155, 237] width 74 height 14
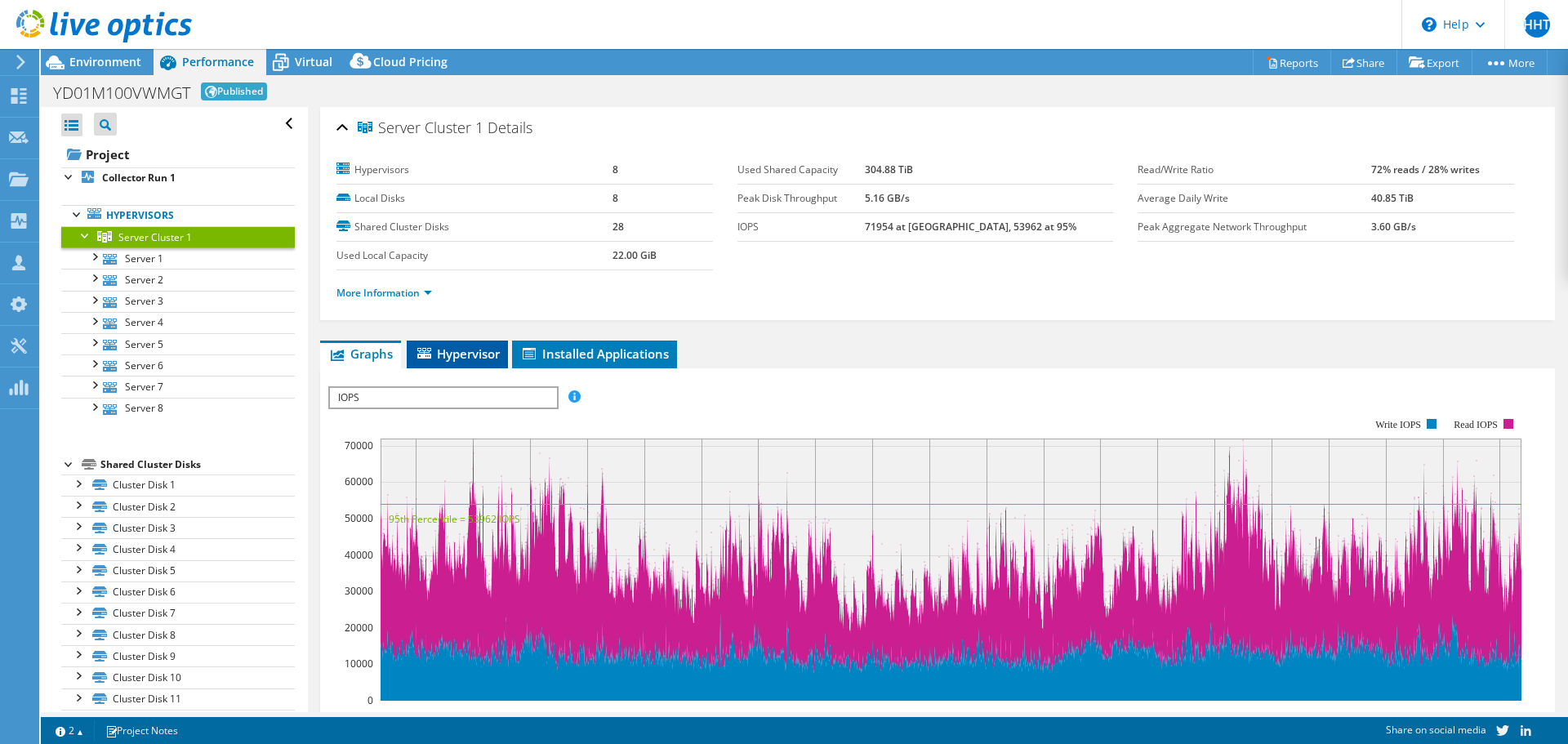
click at [465, 353] on span "Hypervisor" at bounding box center [457, 353] width 85 height 16
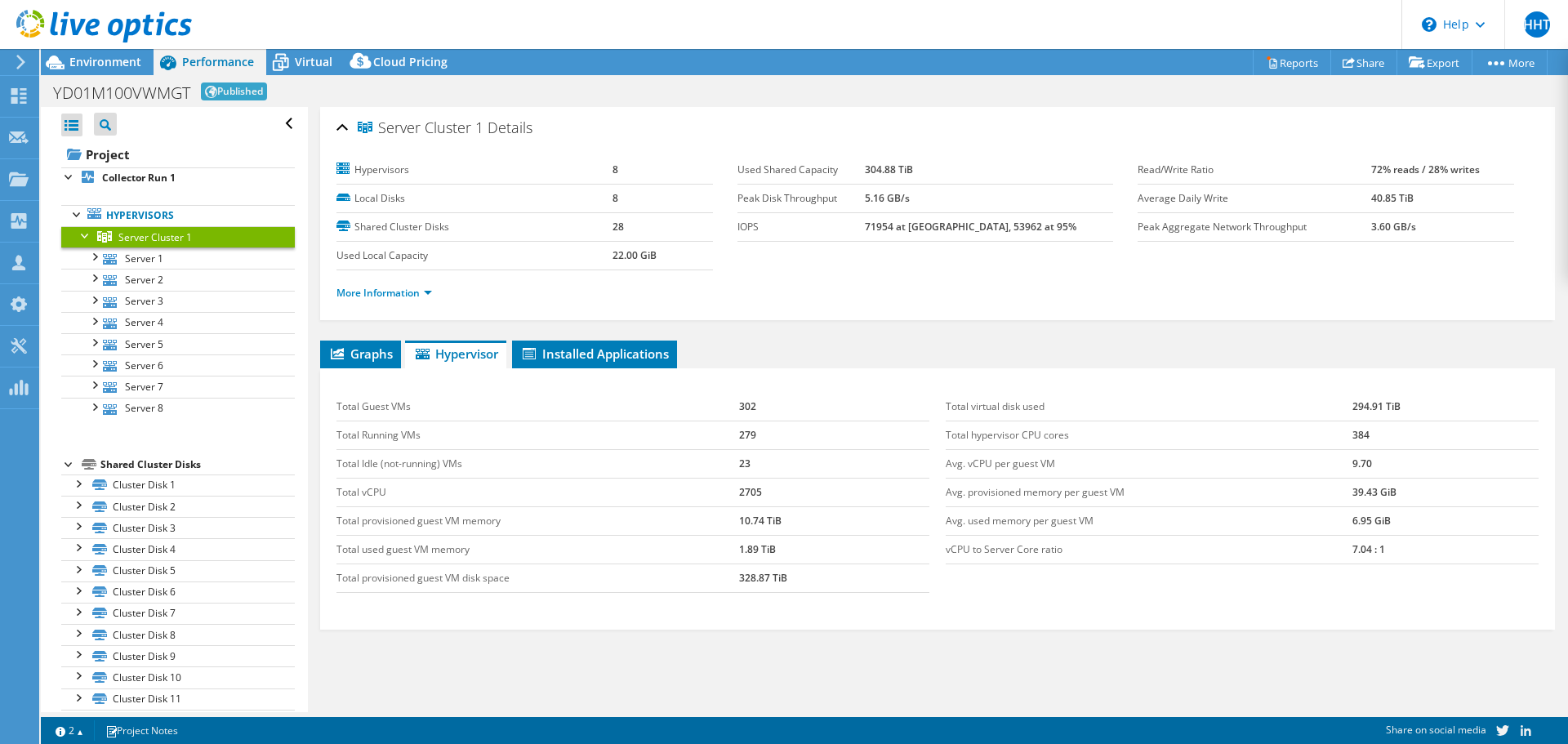
scroll to position [66, 0]
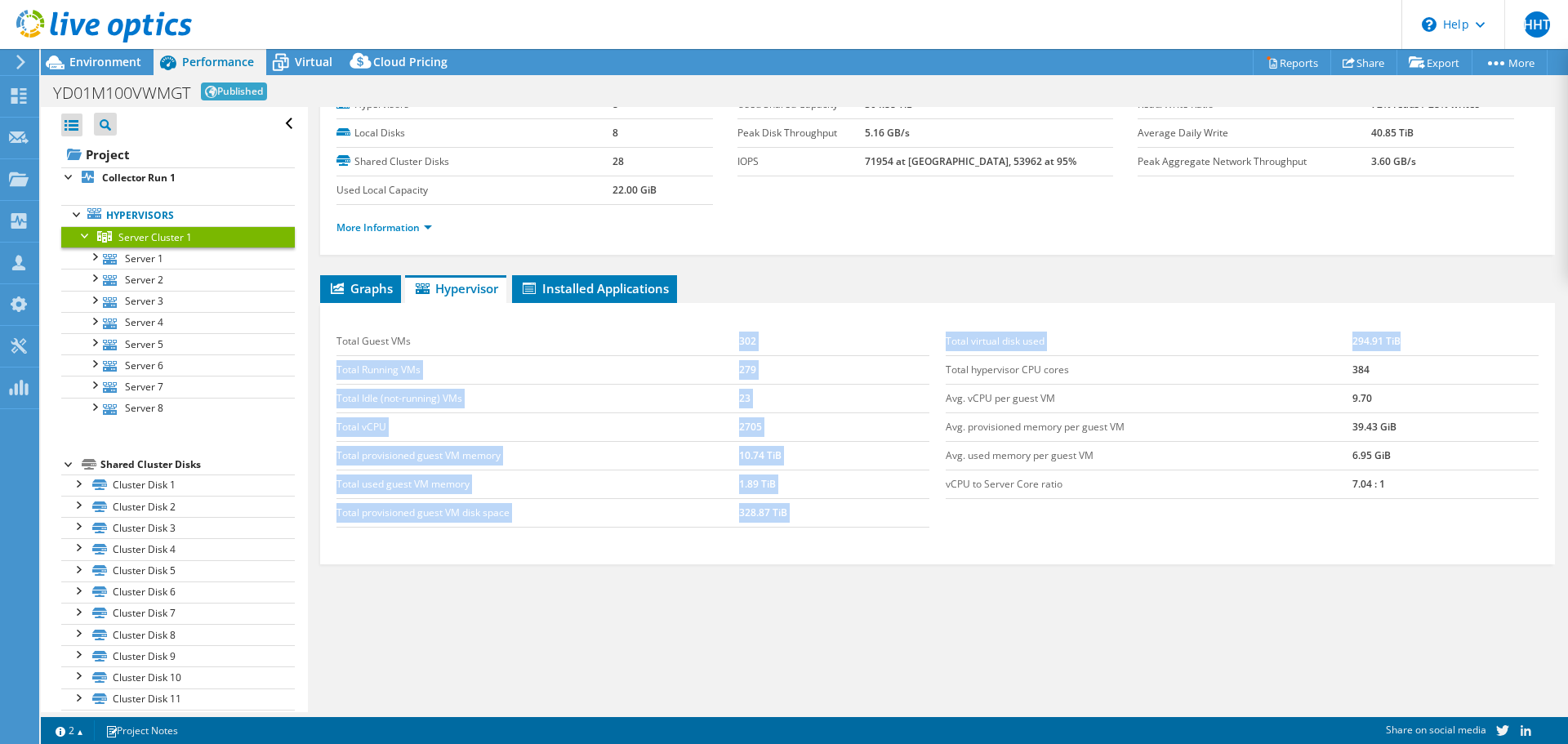
drag, startPoint x: 753, startPoint y: 345, endPoint x: 1408, endPoint y: 344, distance: 655.0
click at [1408, 344] on div "Total Guest VMs 302 Total Running VMs 279 Total Idle (not-running) VMs 23 Total…" at bounding box center [938, 427] width 1219 height 233
click at [1408, 344] on td "294.91 TiB" at bounding box center [1446, 342] width 186 height 28
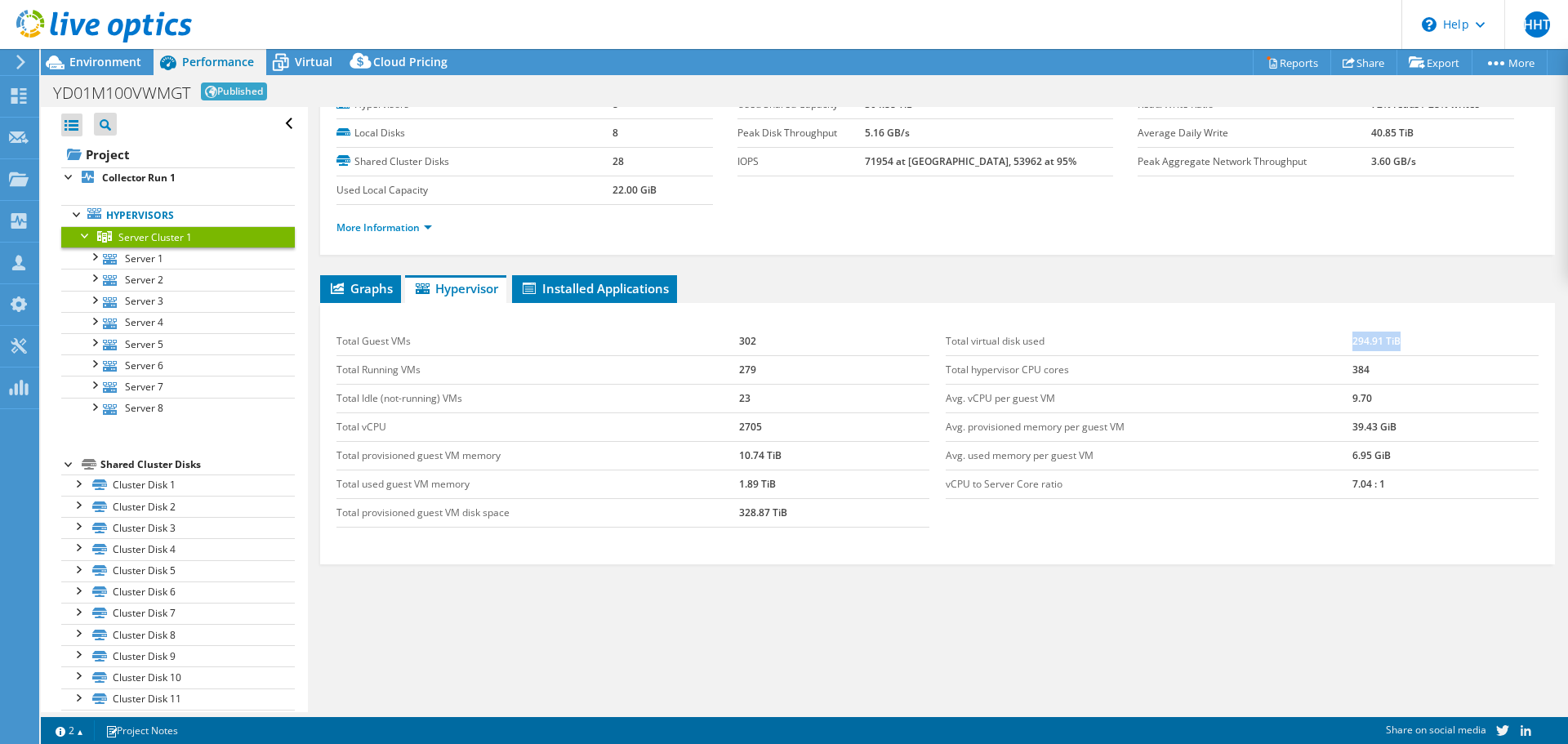
drag, startPoint x: 1408, startPoint y: 344, endPoint x: 1304, endPoint y: 344, distance: 104.0
click at [1304, 344] on tr "Total virtual disk used 294.91 TiB" at bounding box center [1242, 342] width 593 height 28
click at [1304, 344] on td "Total virtual disk used" at bounding box center [1149, 342] width 407 height 28
drag, startPoint x: 1311, startPoint y: 378, endPoint x: 1484, endPoint y: 349, distance: 175.4
click at [1484, 349] on tbody "Total virtual disk used 294.91 TiB Total hypervisor CPU cores 384 Avg. vCPU per…" at bounding box center [1242, 414] width 593 height 172
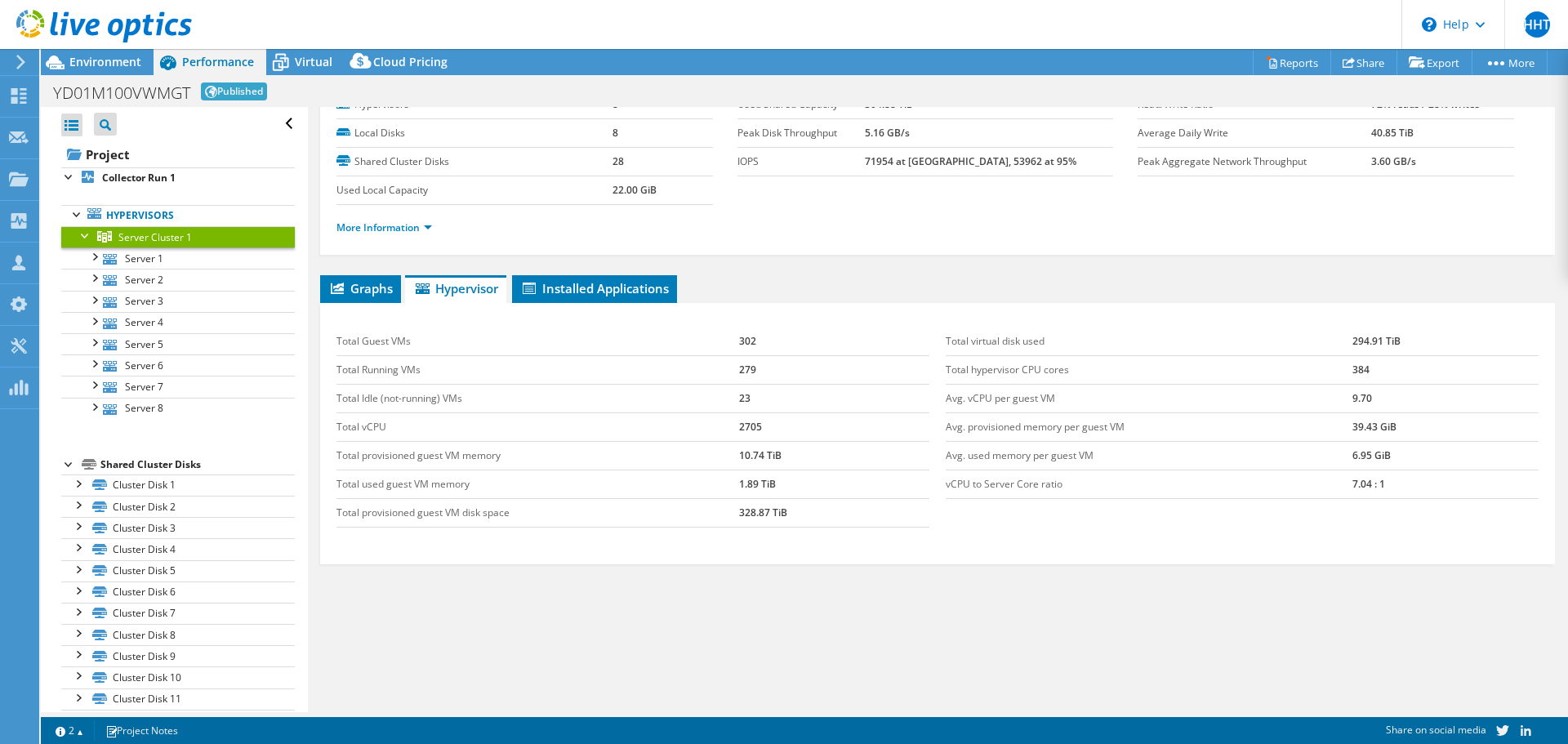
click at [1414, 365] on td "384" at bounding box center [1446, 369] width 186 height 28
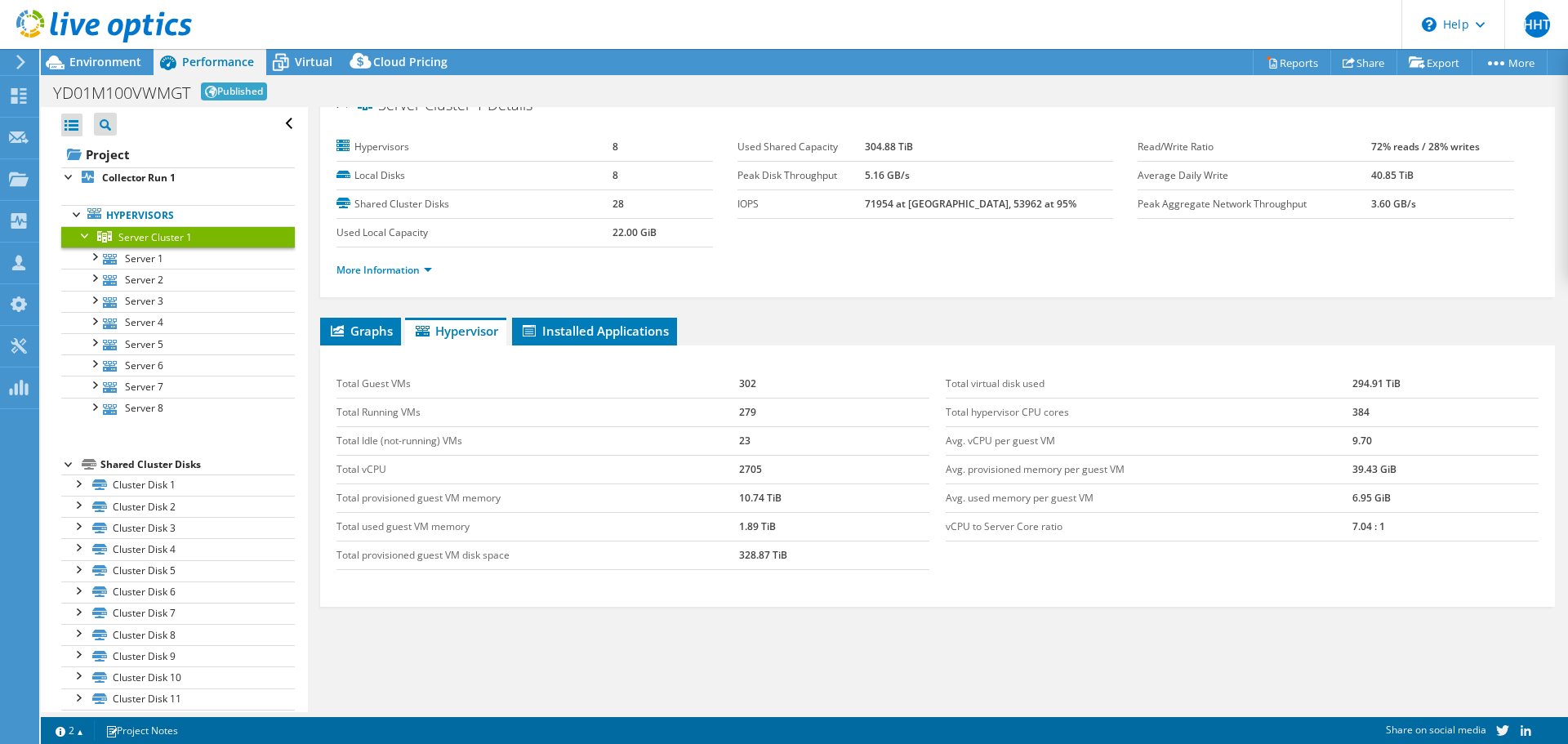
scroll to position [0, 0]
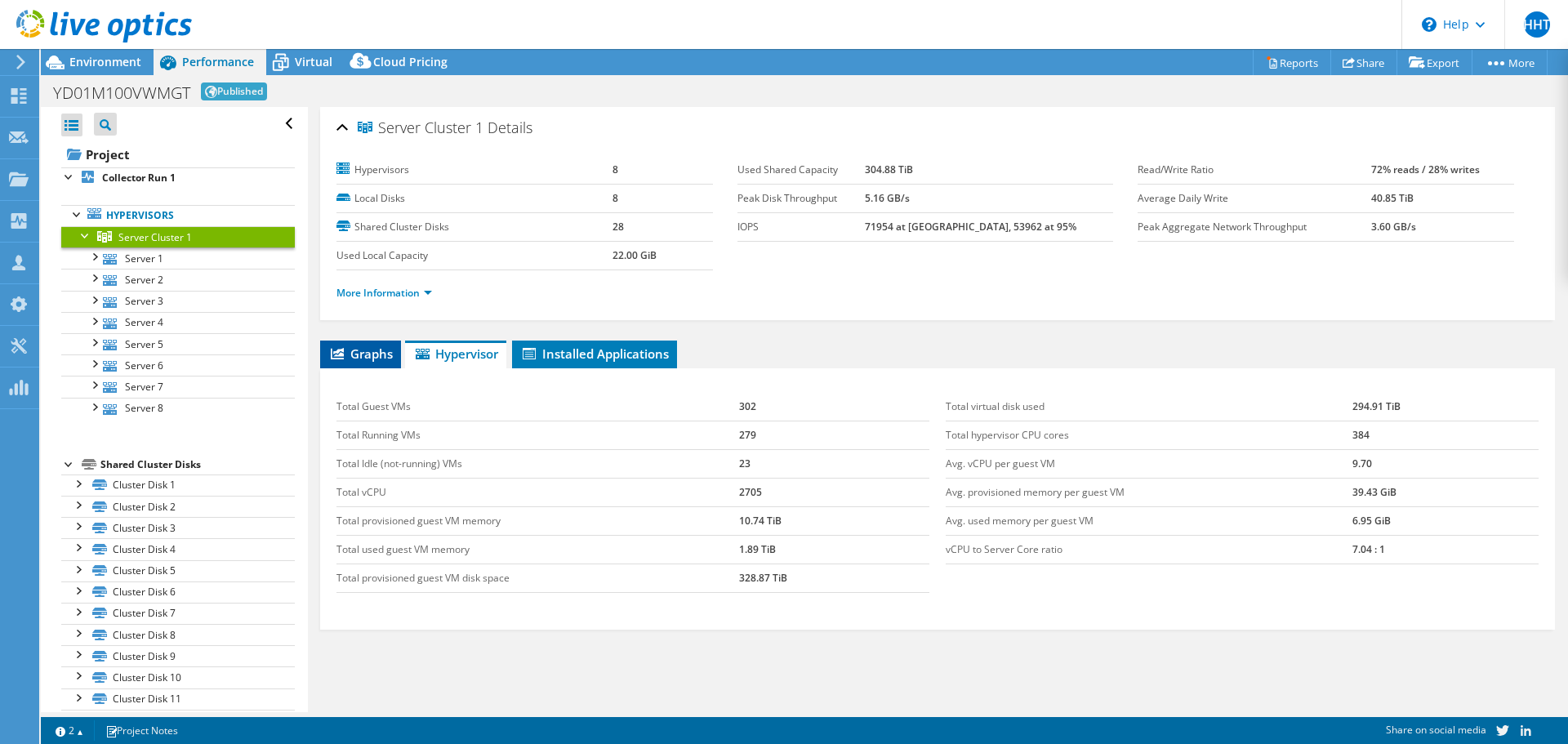
click at [368, 347] on span "Graphs" at bounding box center [361, 353] width 65 height 16
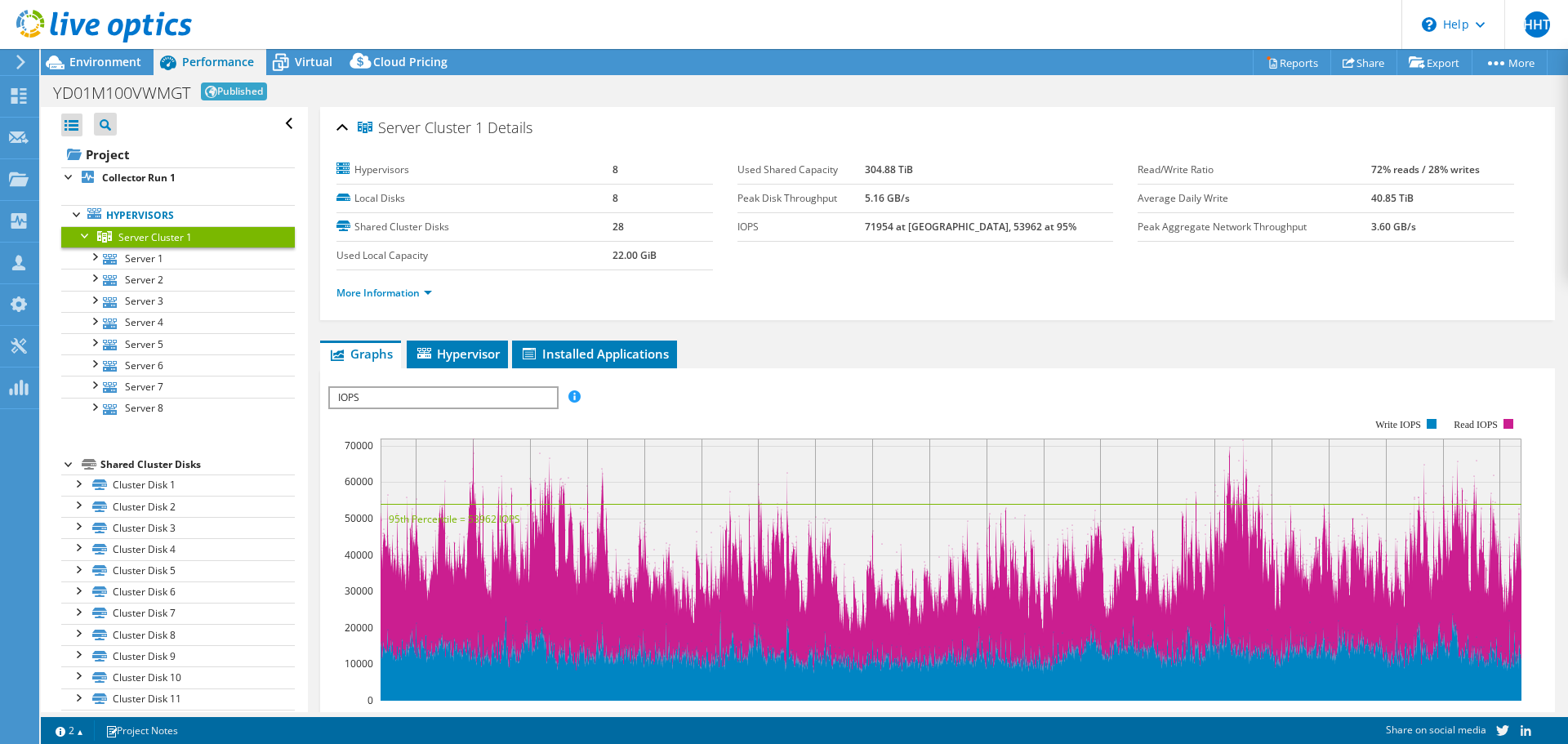
click at [87, 53] on div at bounding box center [96, 27] width 192 height 55
click at [99, 64] on span "Environment" at bounding box center [105, 62] width 72 height 16
